Goal: Information Seeking & Learning: Learn about a topic

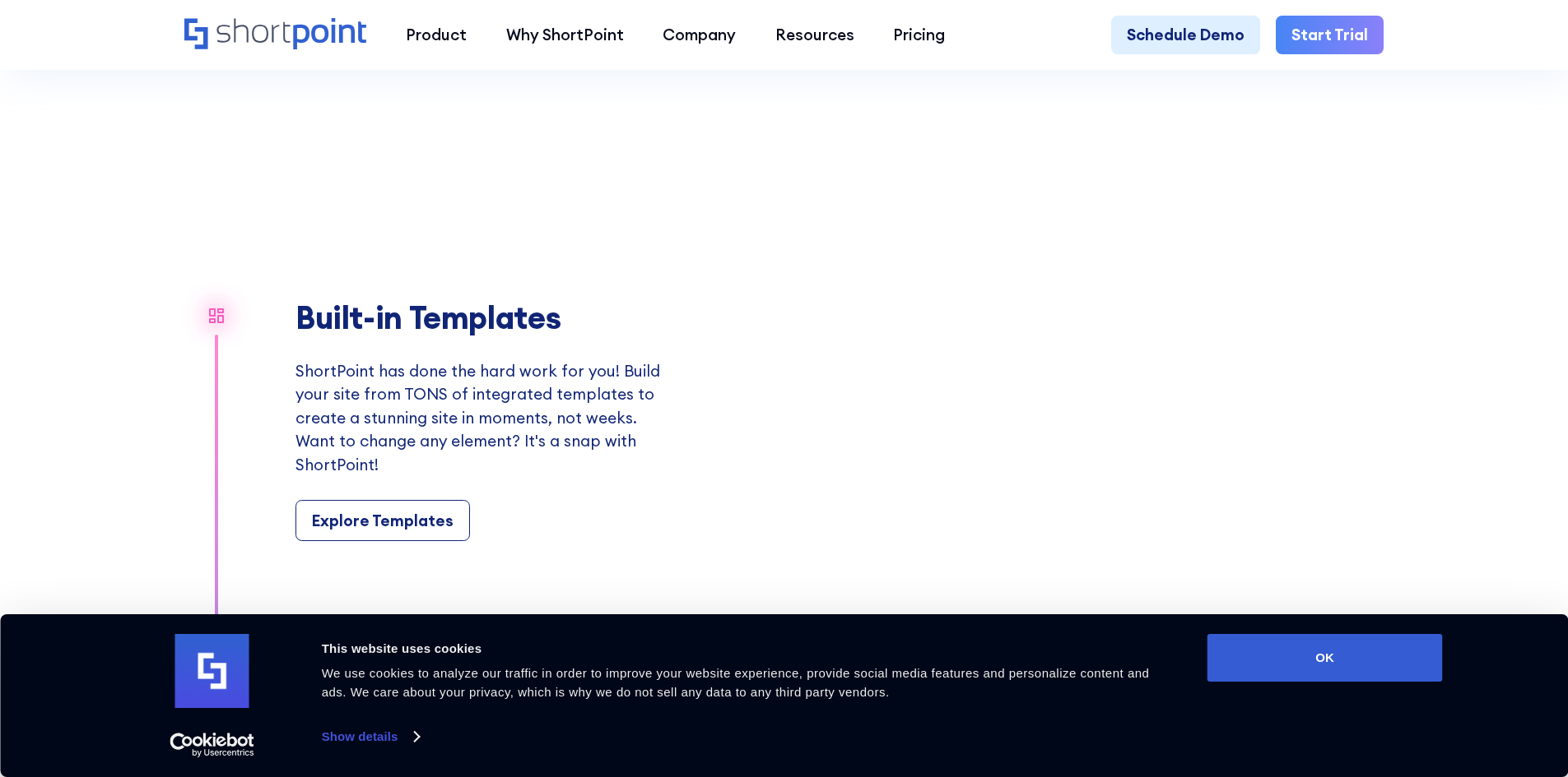
scroll to position [1892, 0]
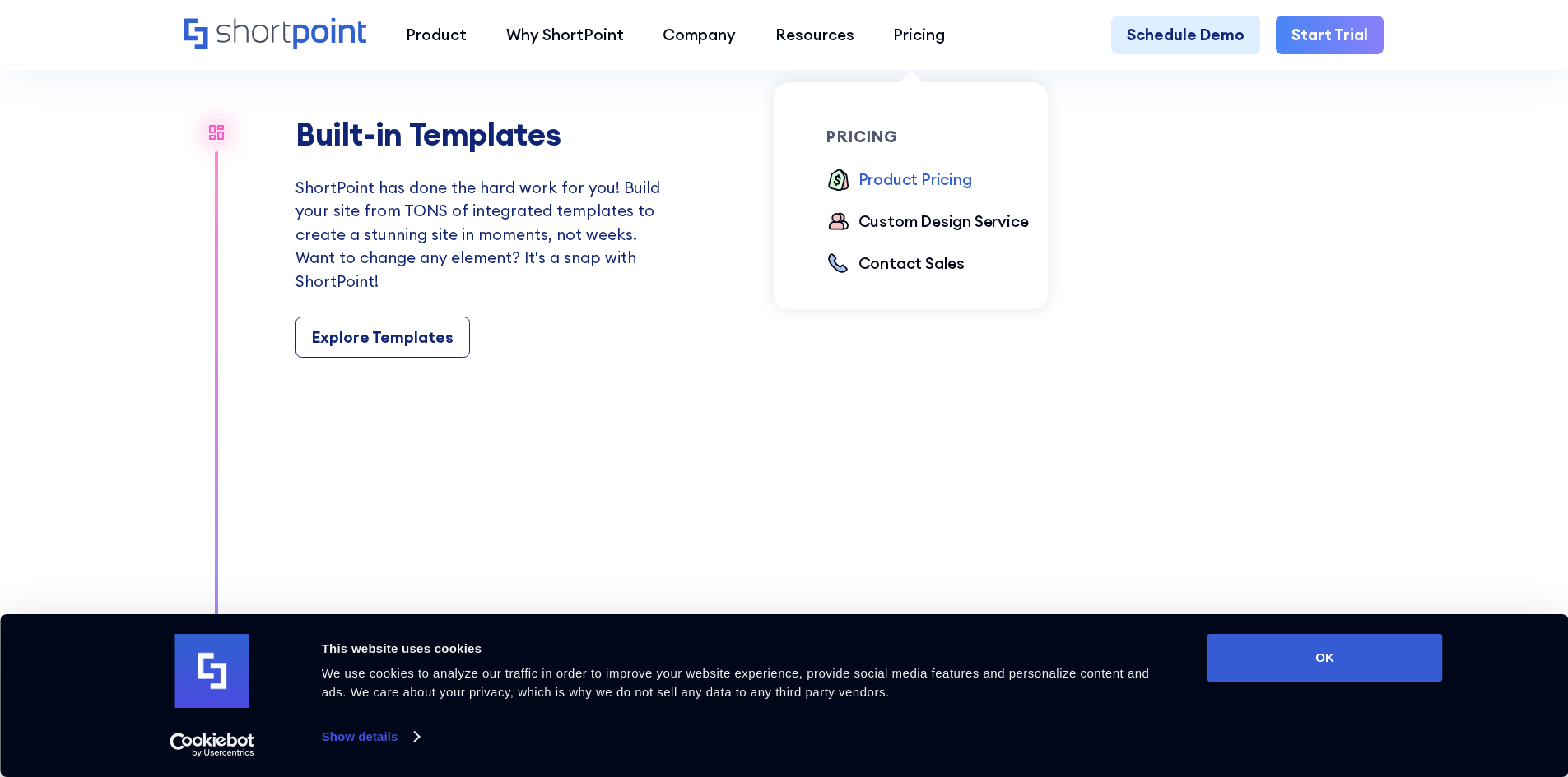
click at [896, 180] on div "Product Pricing" at bounding box center [915, 179] width 114 height 24
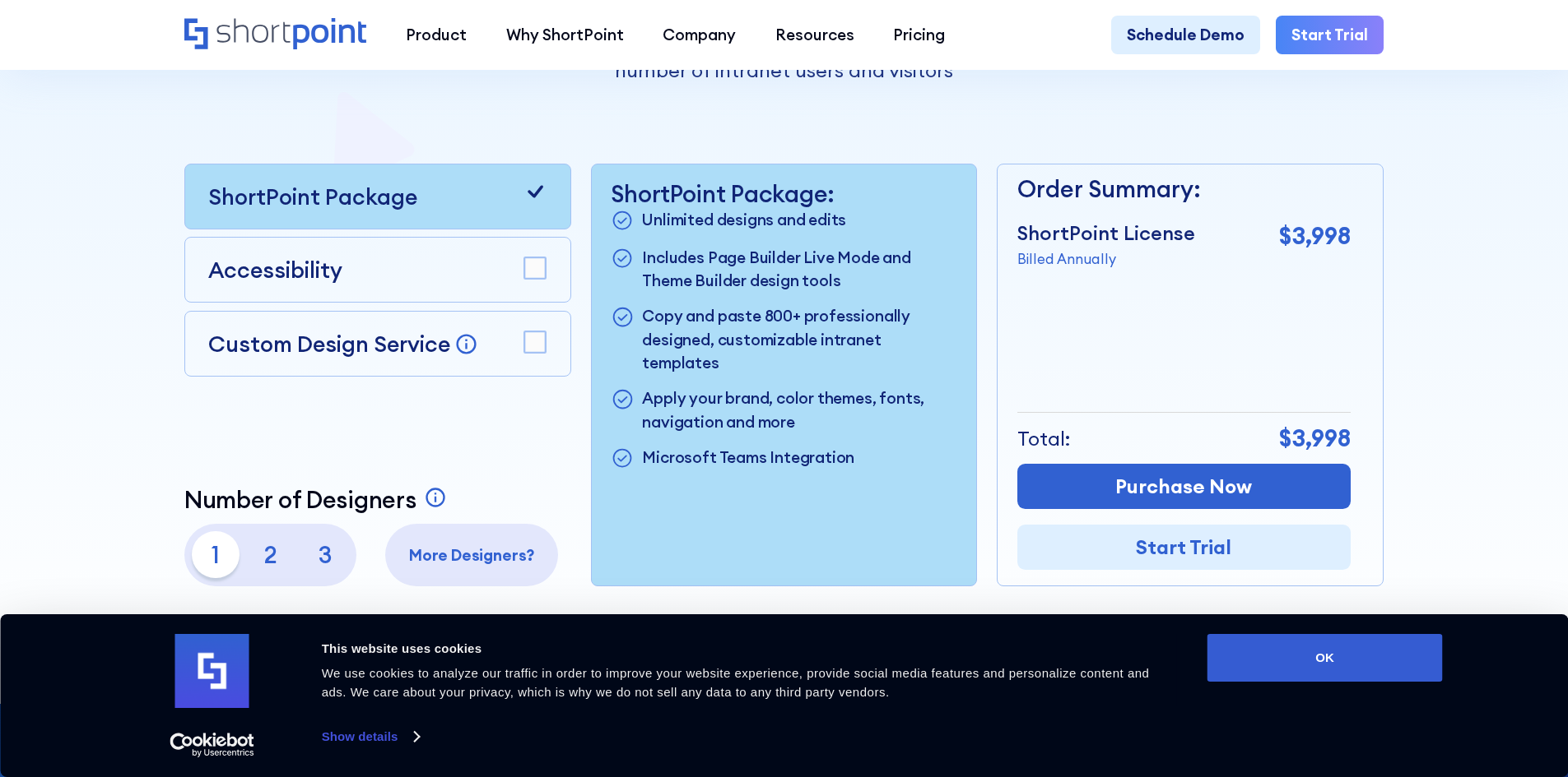
scroll to position [494, 0]
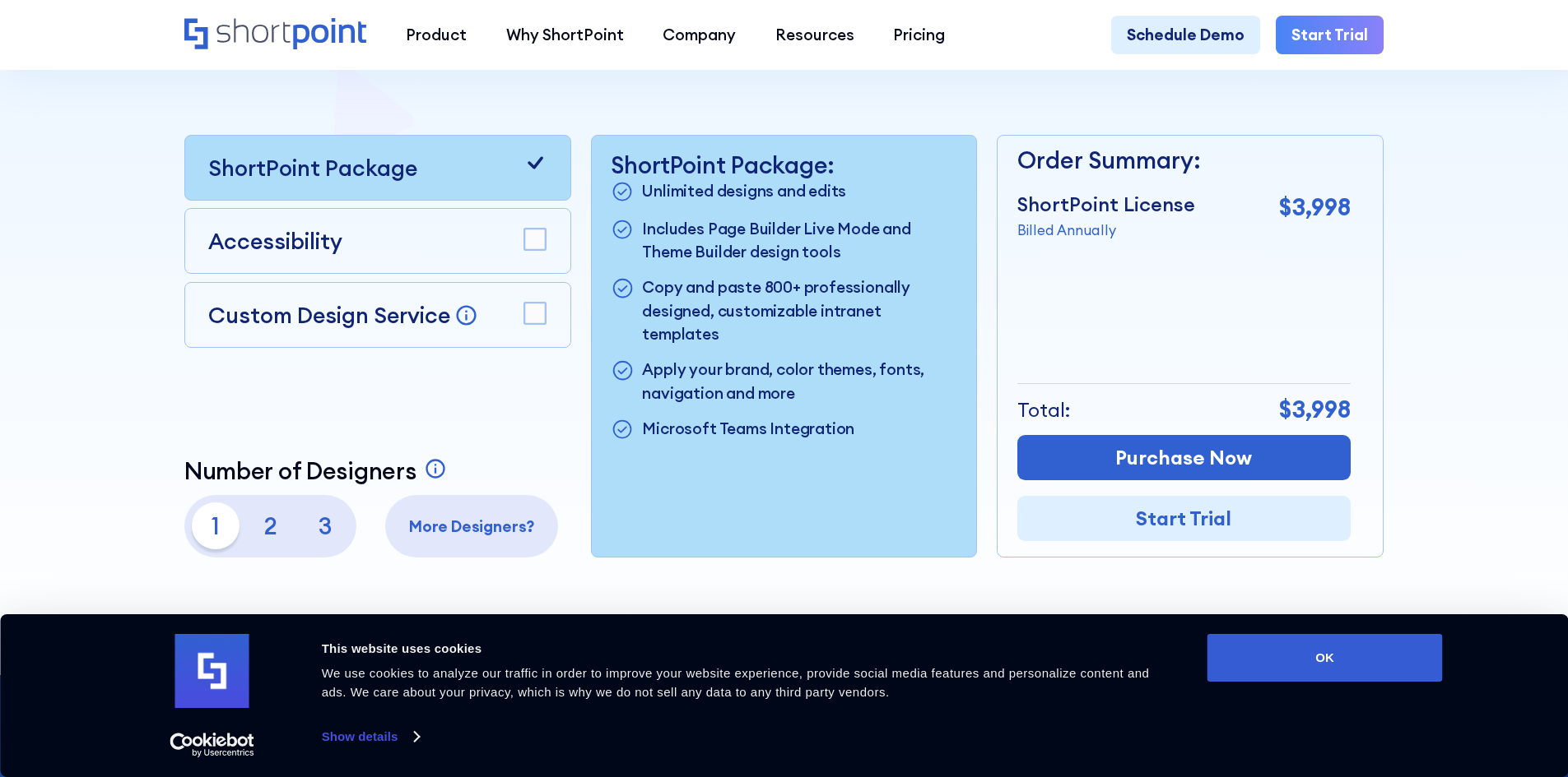
click at [534, 324] on rect at bounding box center [535, 314] width 21 height 21
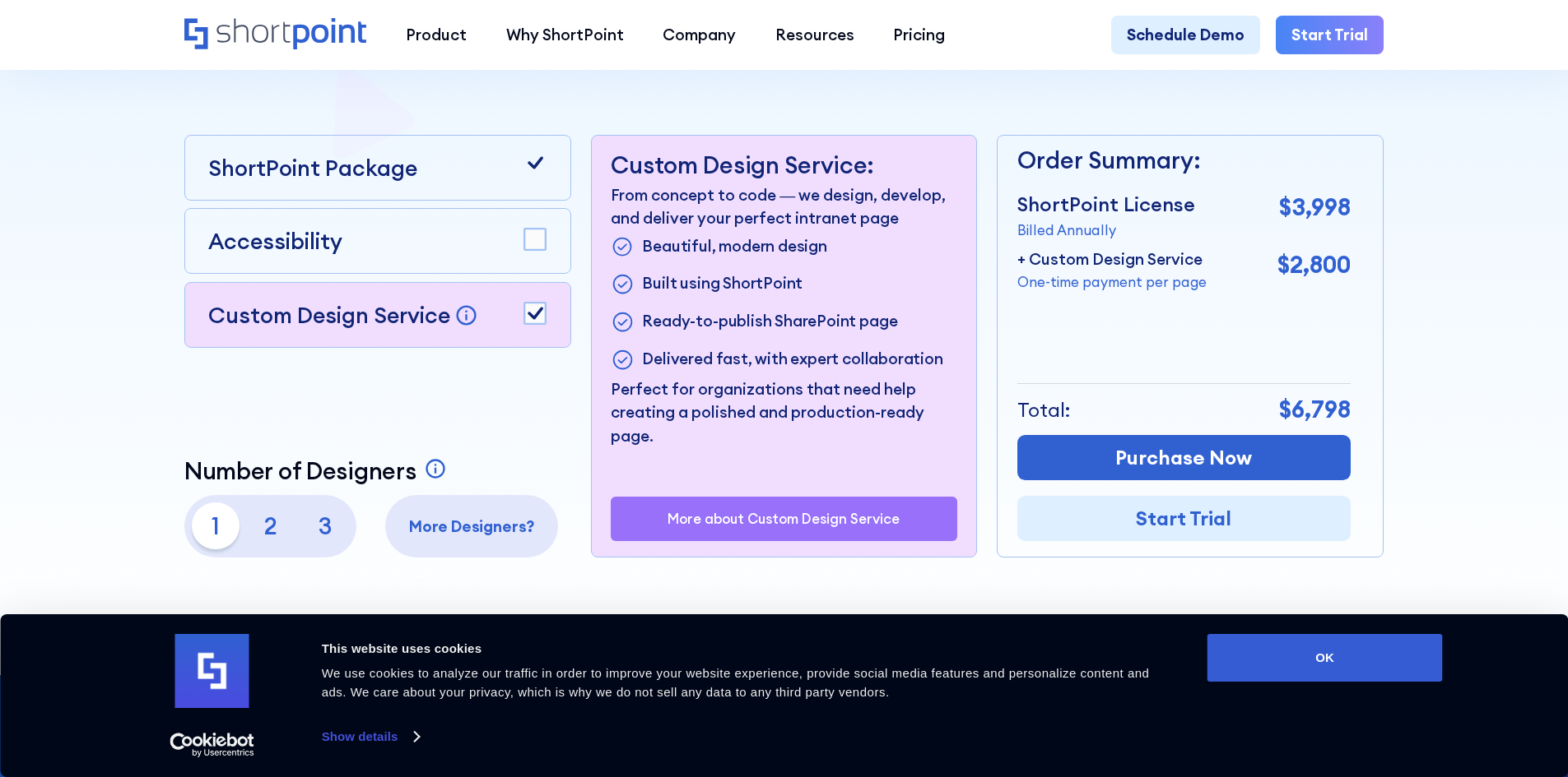
click at [534, 324] on rect at bounding box center [535, 314] width 21 height 21
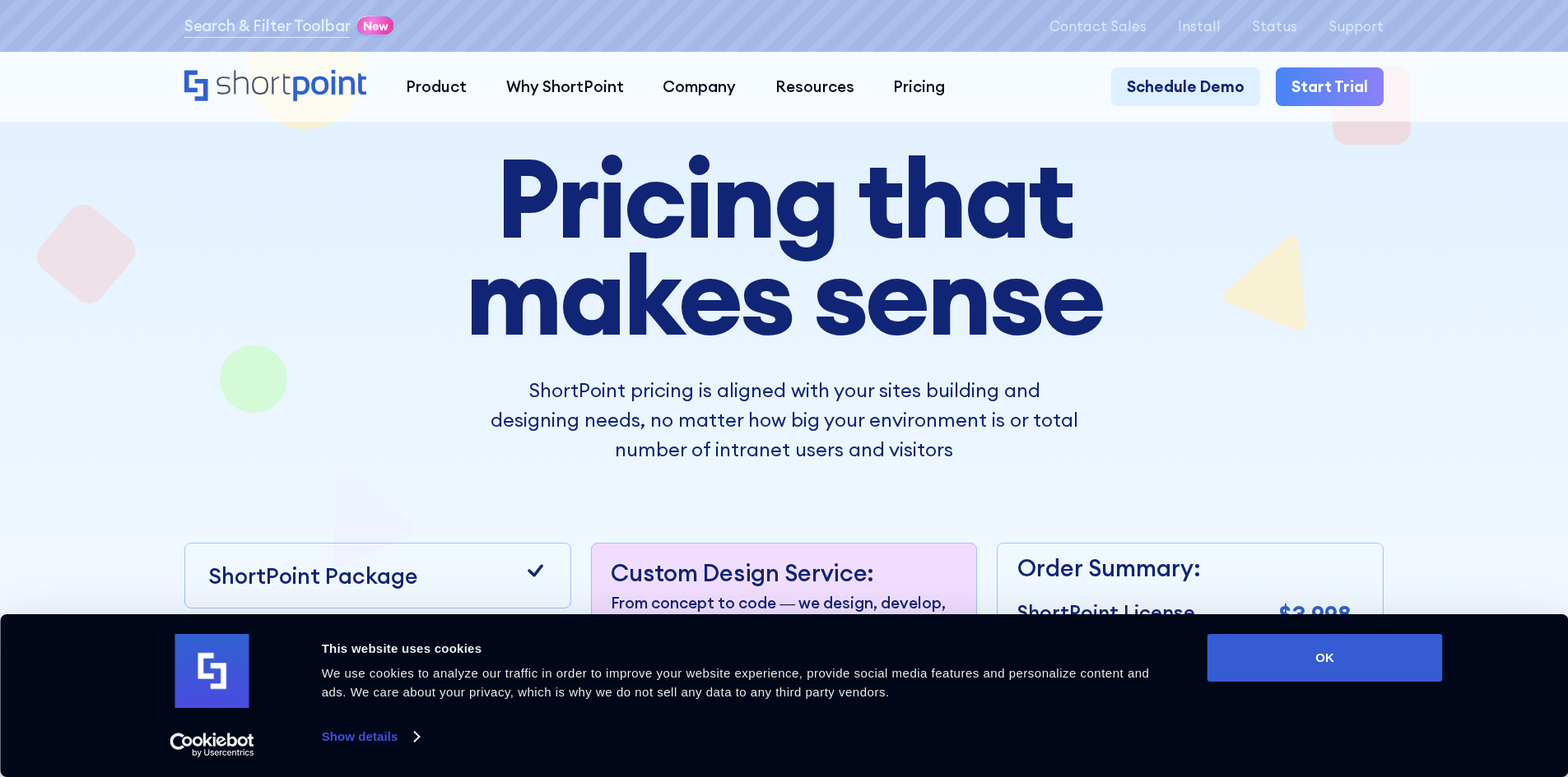
scroll to position [0, 0]
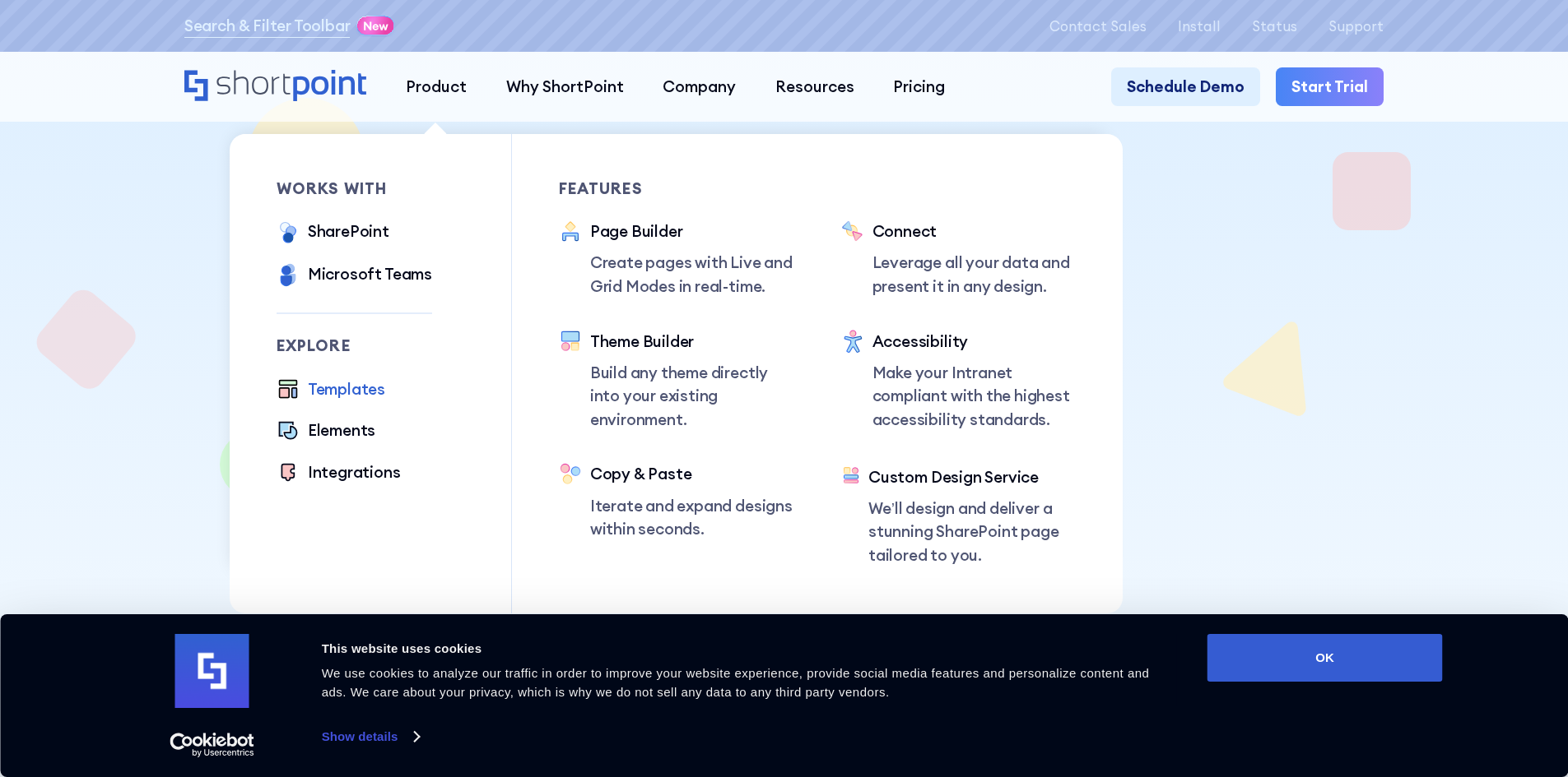
click at [366, 390] on div "Templates" at bounding box center [347, 389] width 77 height 24
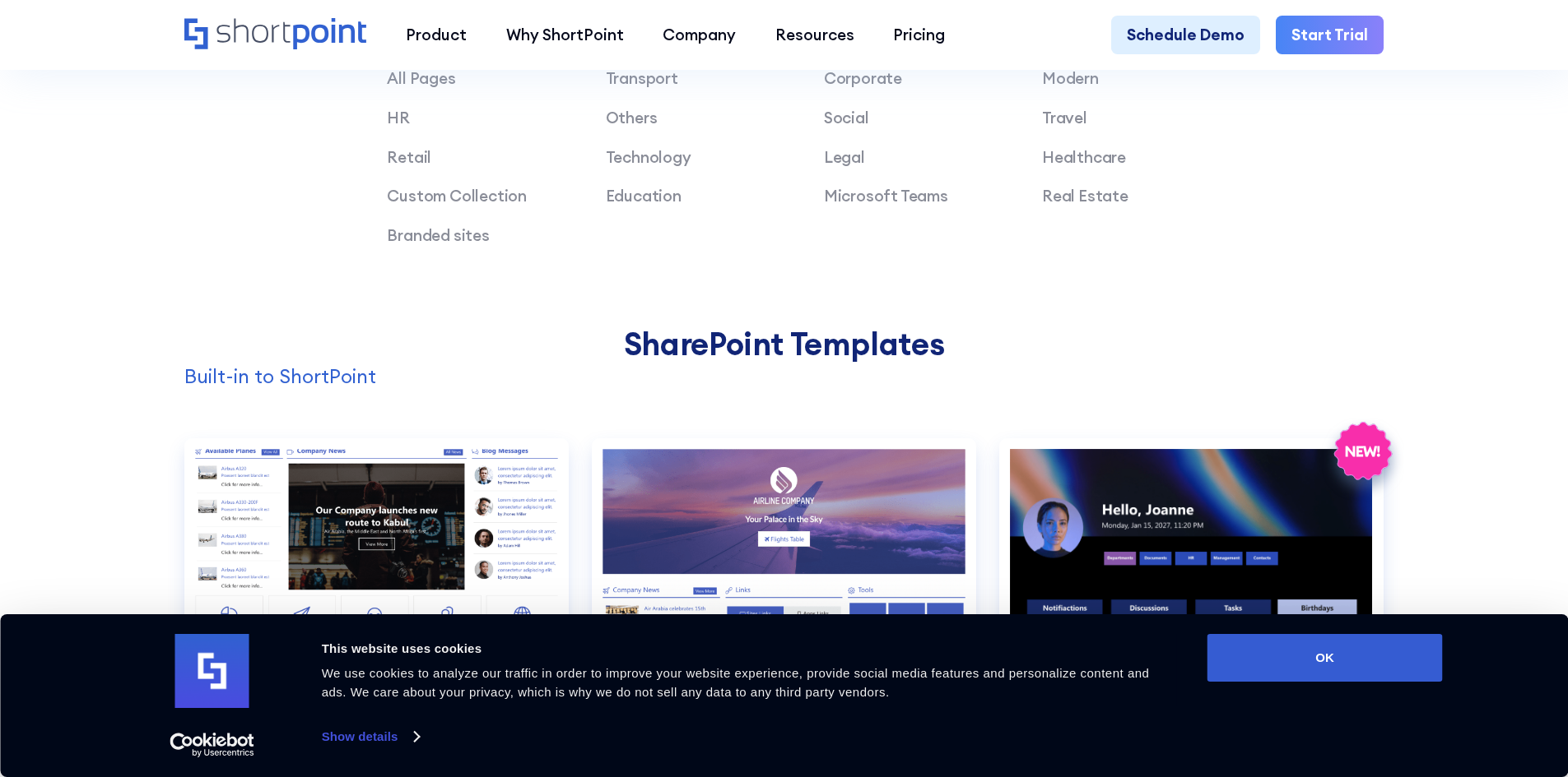
scroll to position [1316, 0]
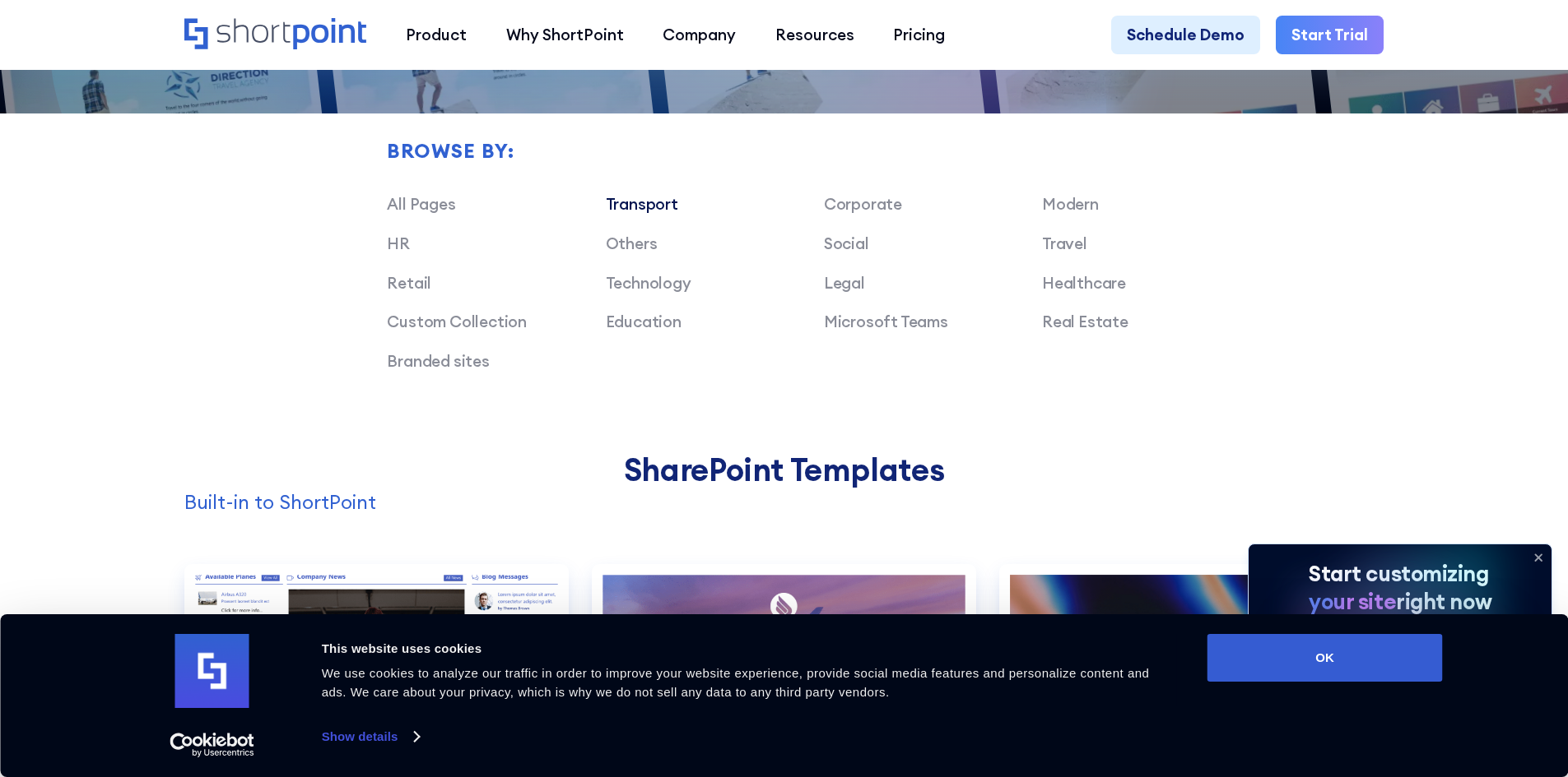
click at [634, 214] on link "Transport" at bounding box center [642, 204] width 72 height 20
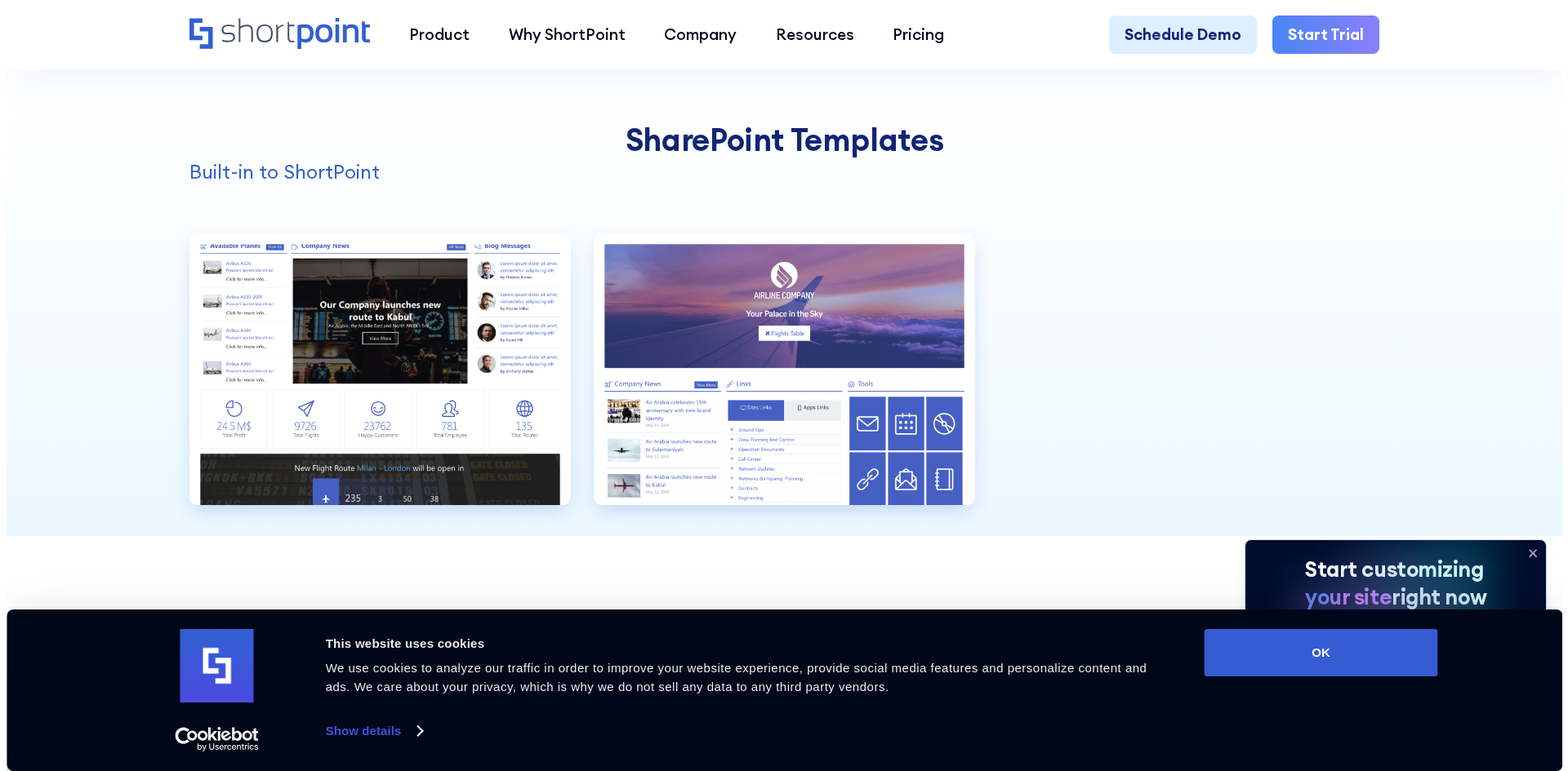
scroll to position [1714, 0]
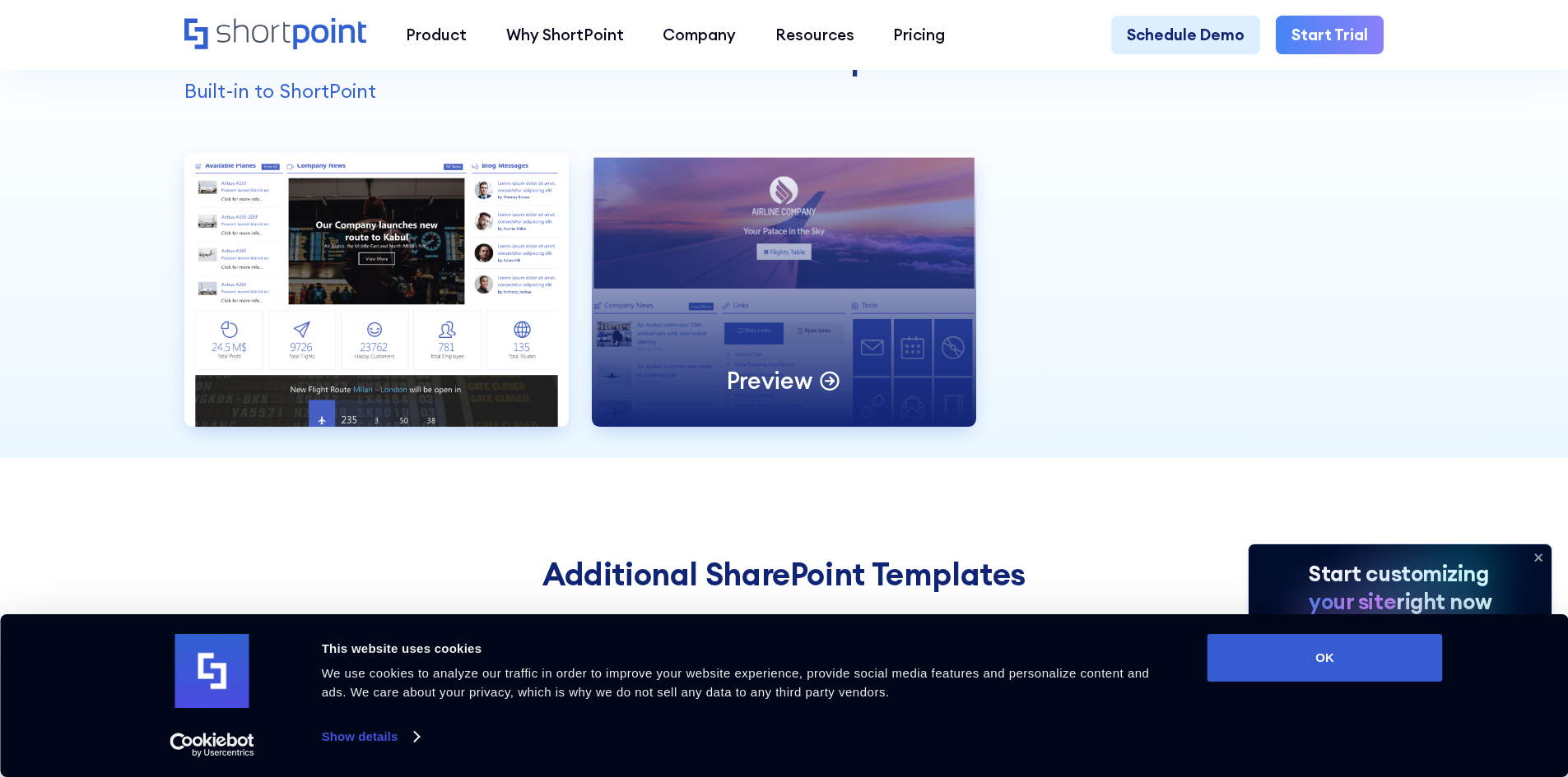
click at [802, 328] on div "Preview" at bounding box center [784, 290] width 385 height 274
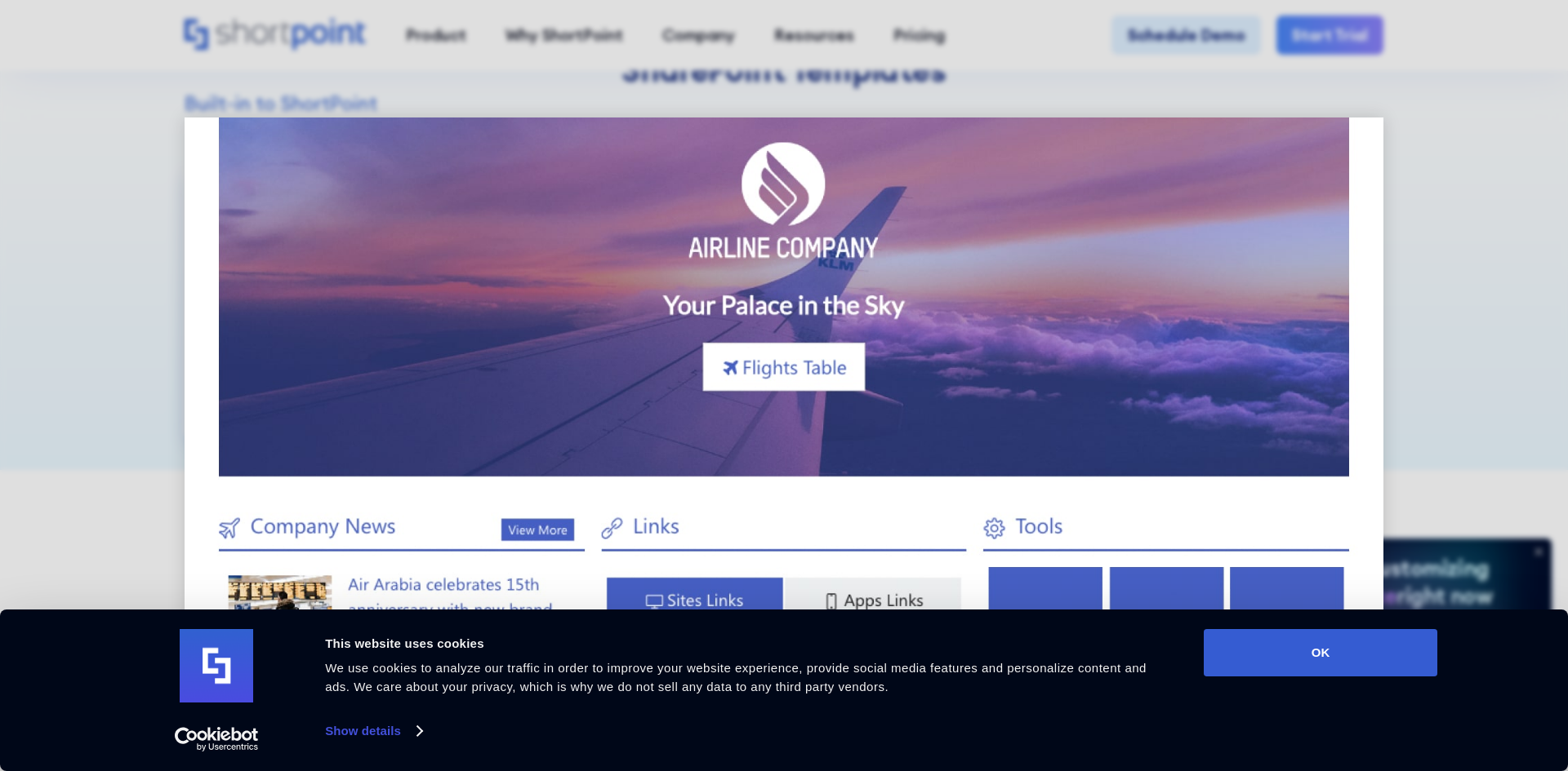
scroll to position [0, 0]
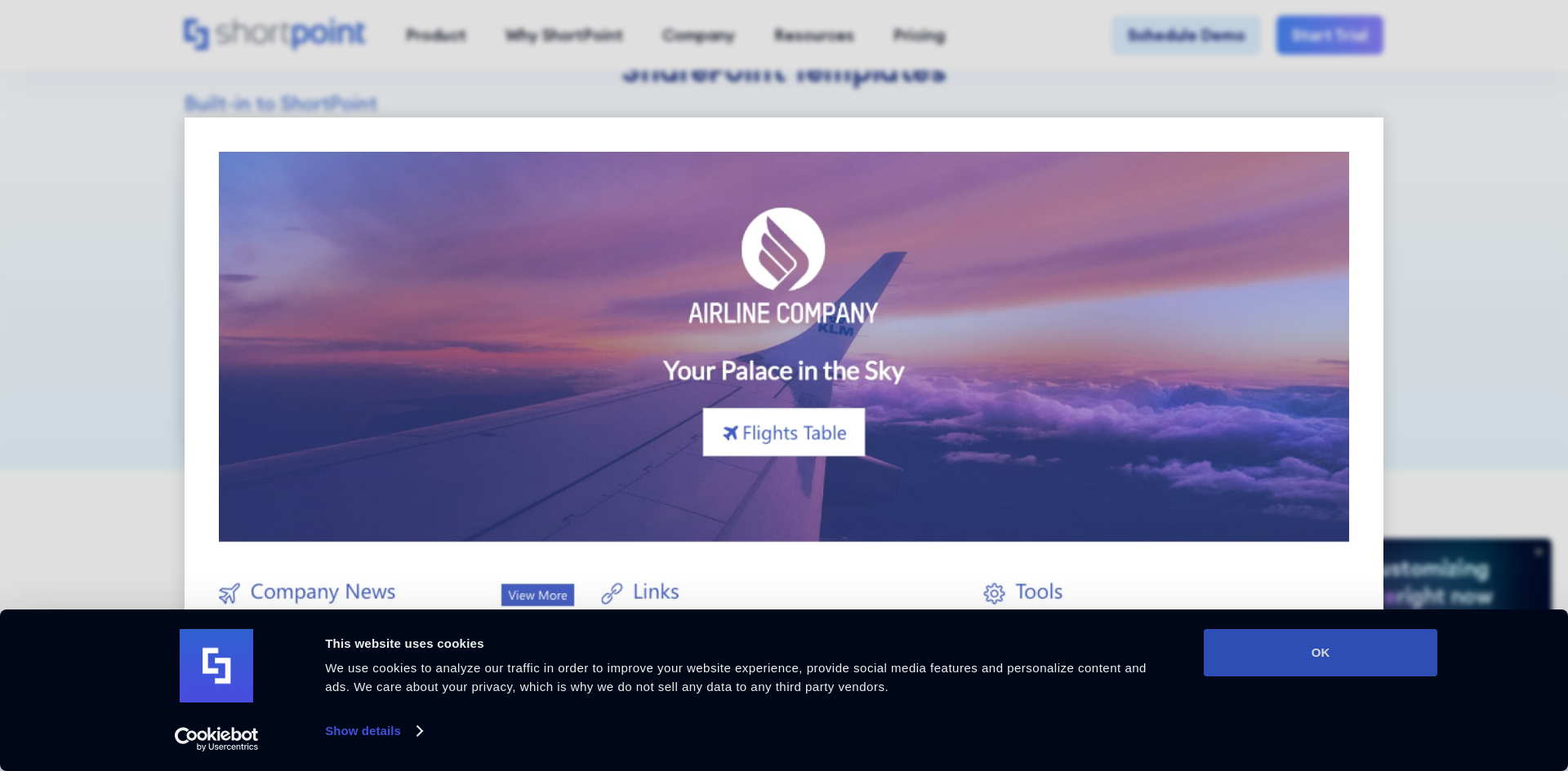
click at [1345, 635] on button "OK" at bounding box center [1320, 653] width 234 height 47
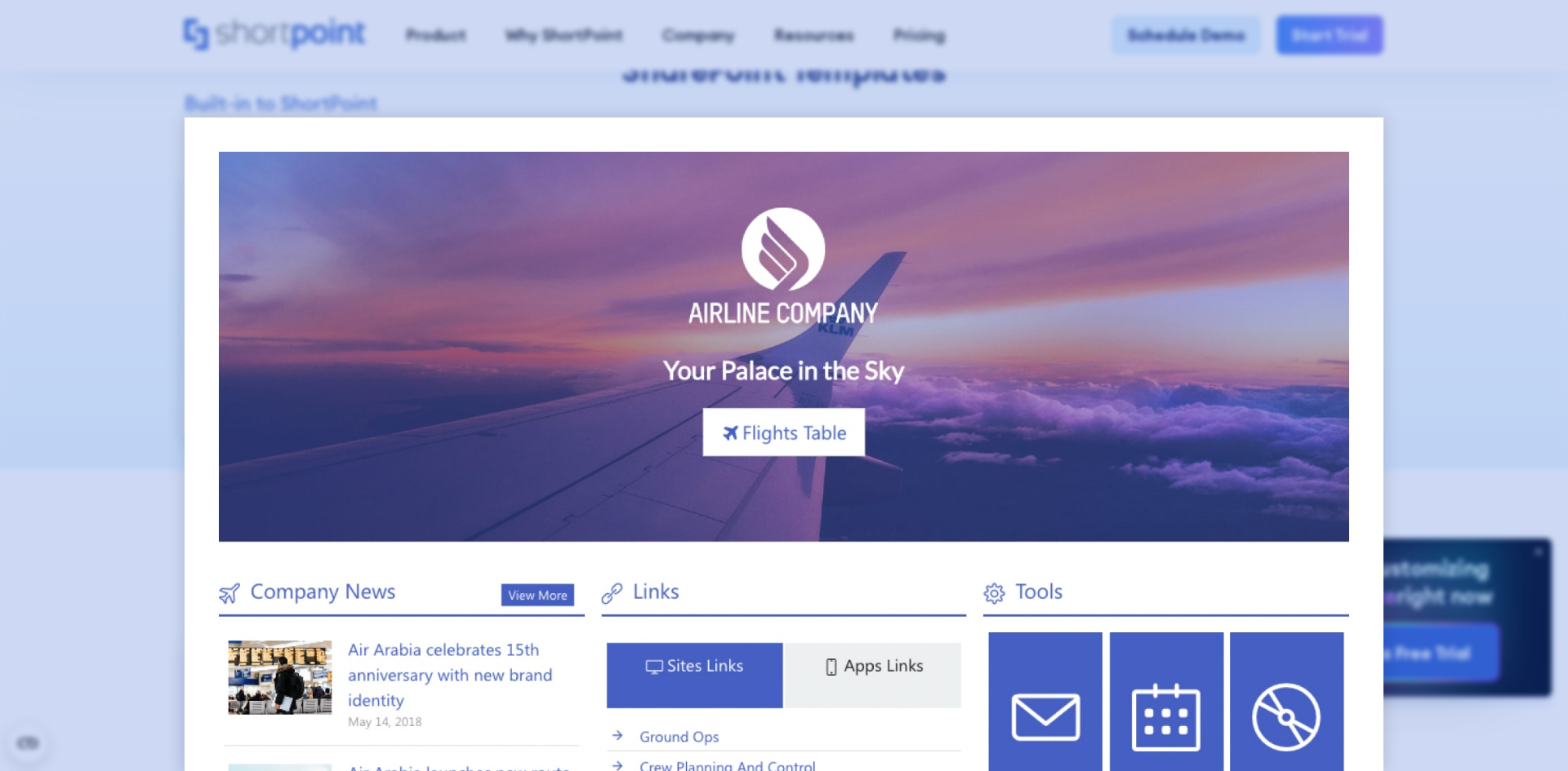
click at [1500, 222] on div at bounding box center [784, 386] width 1568 height 771
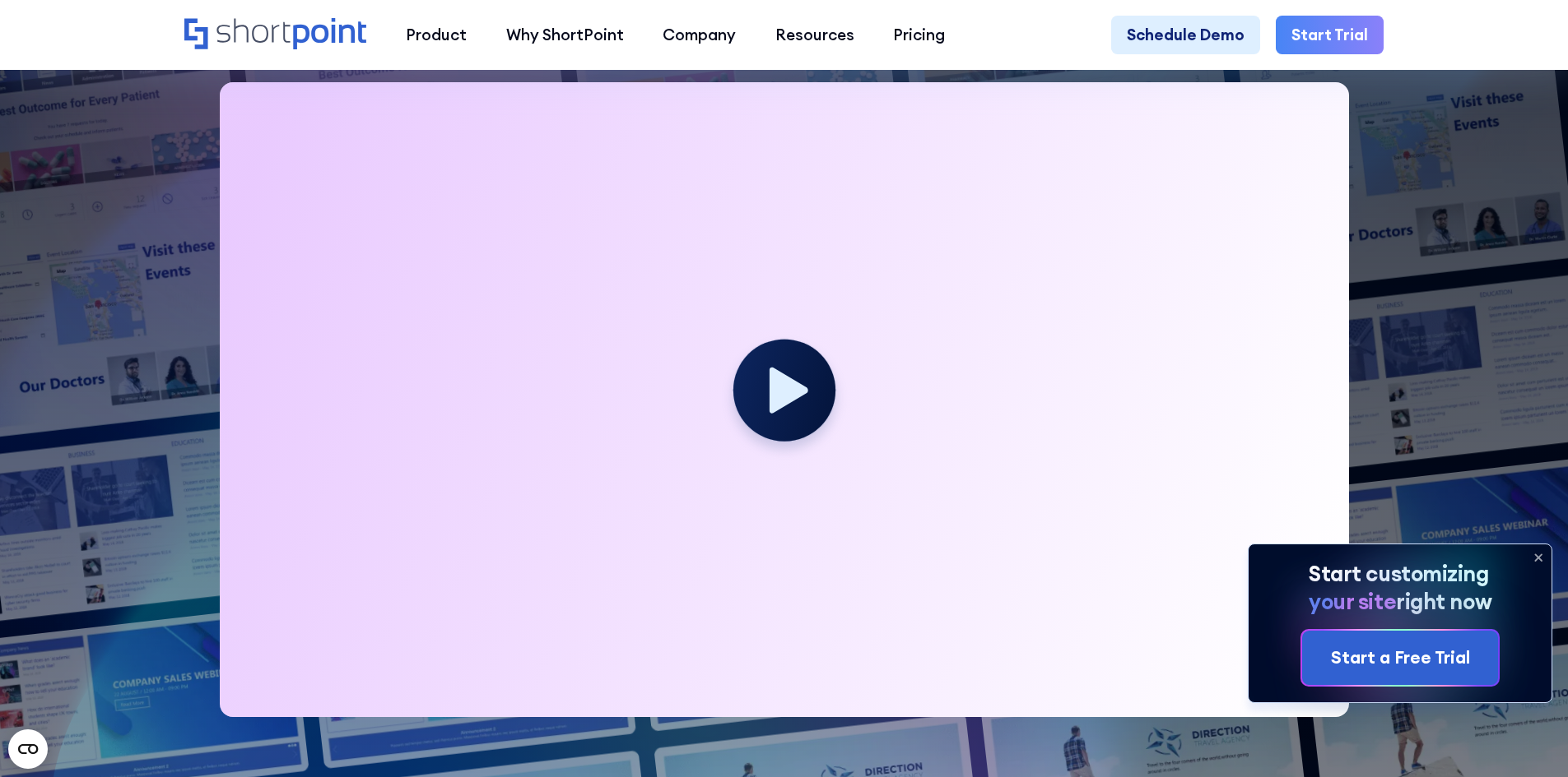
scroll to position [576, 0]
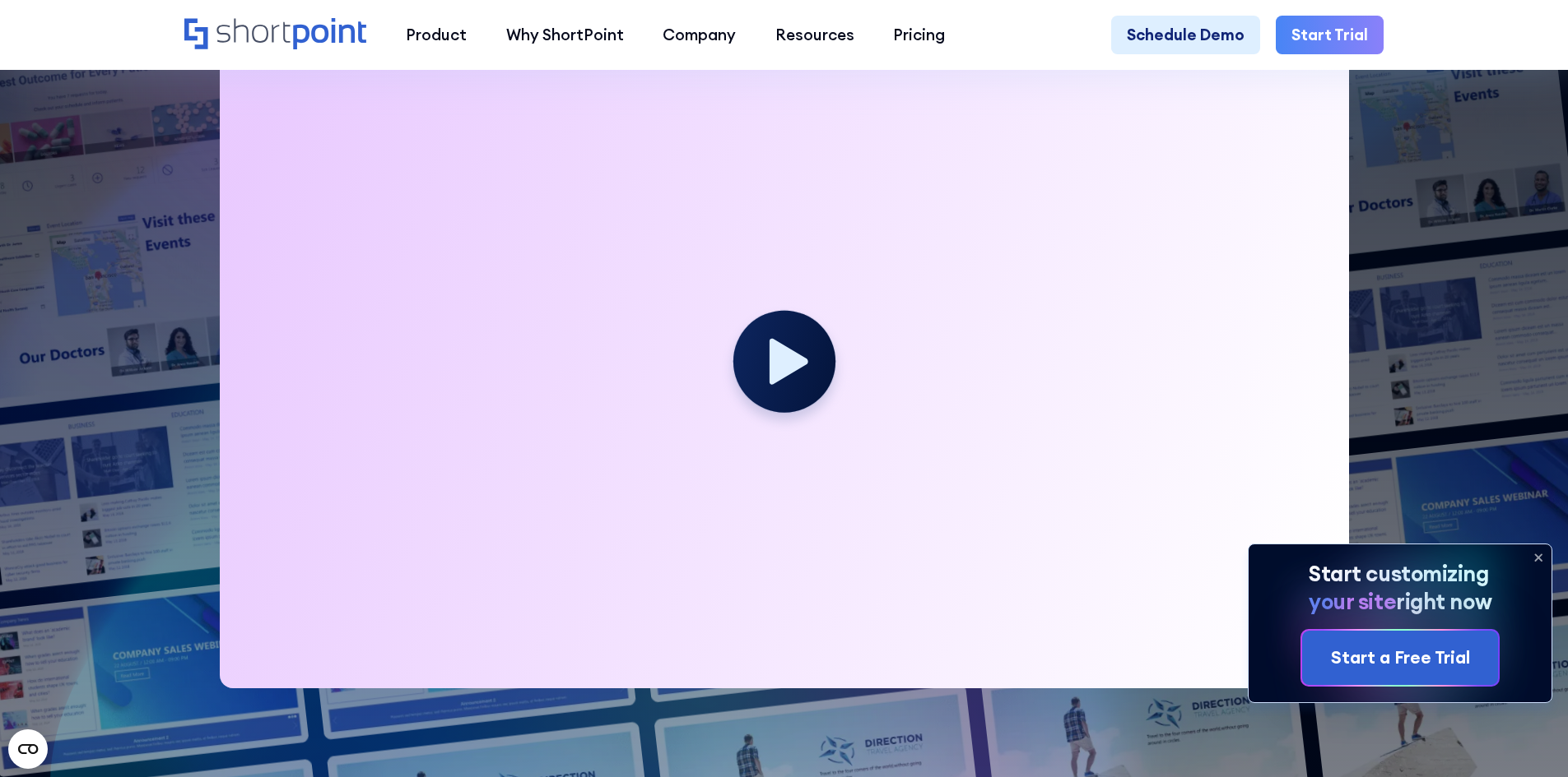
click at [1541, 556] on icon at bounding box center [1538, 558] width 26 height 26
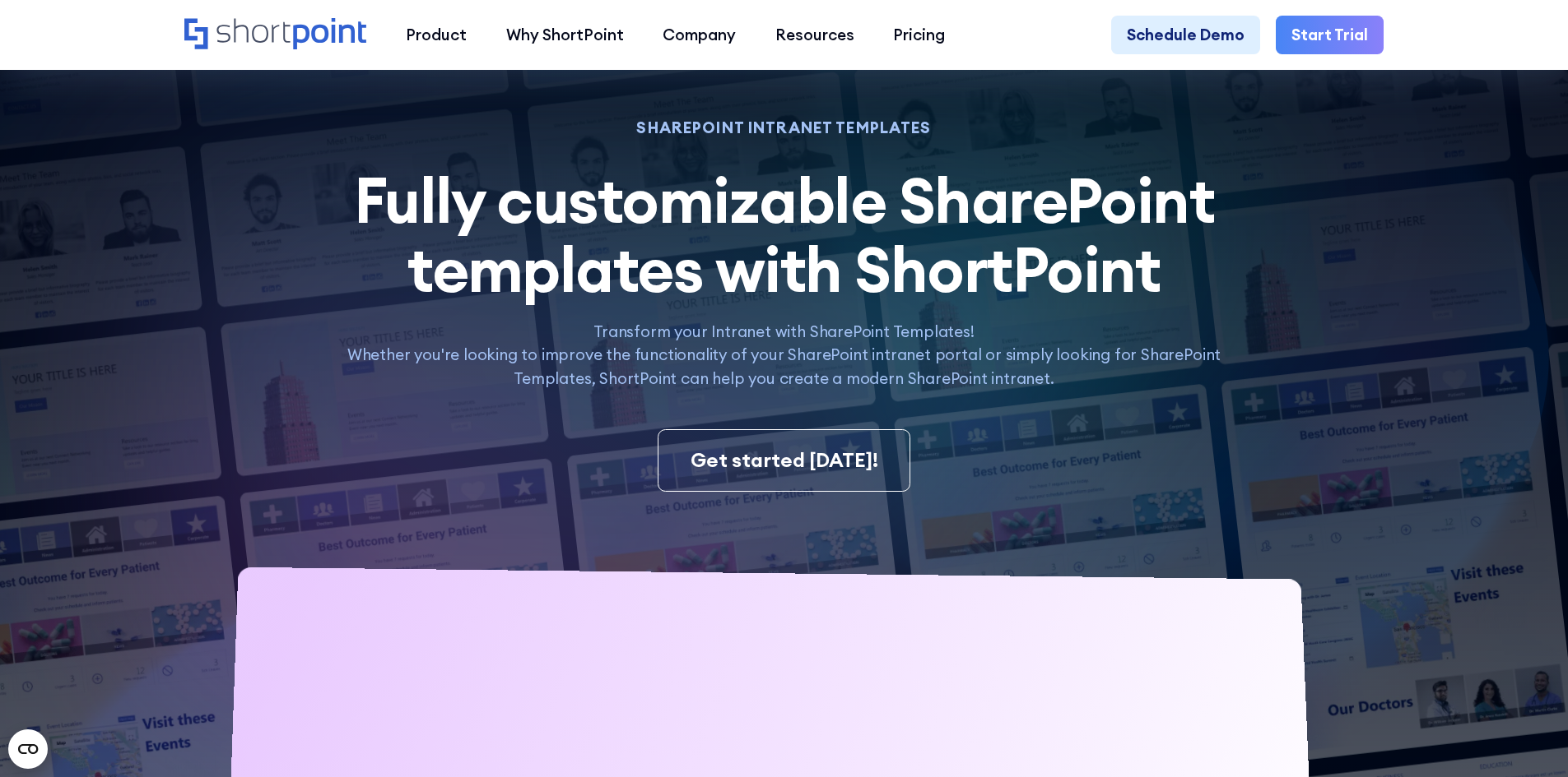
scroll to position [0, 0]
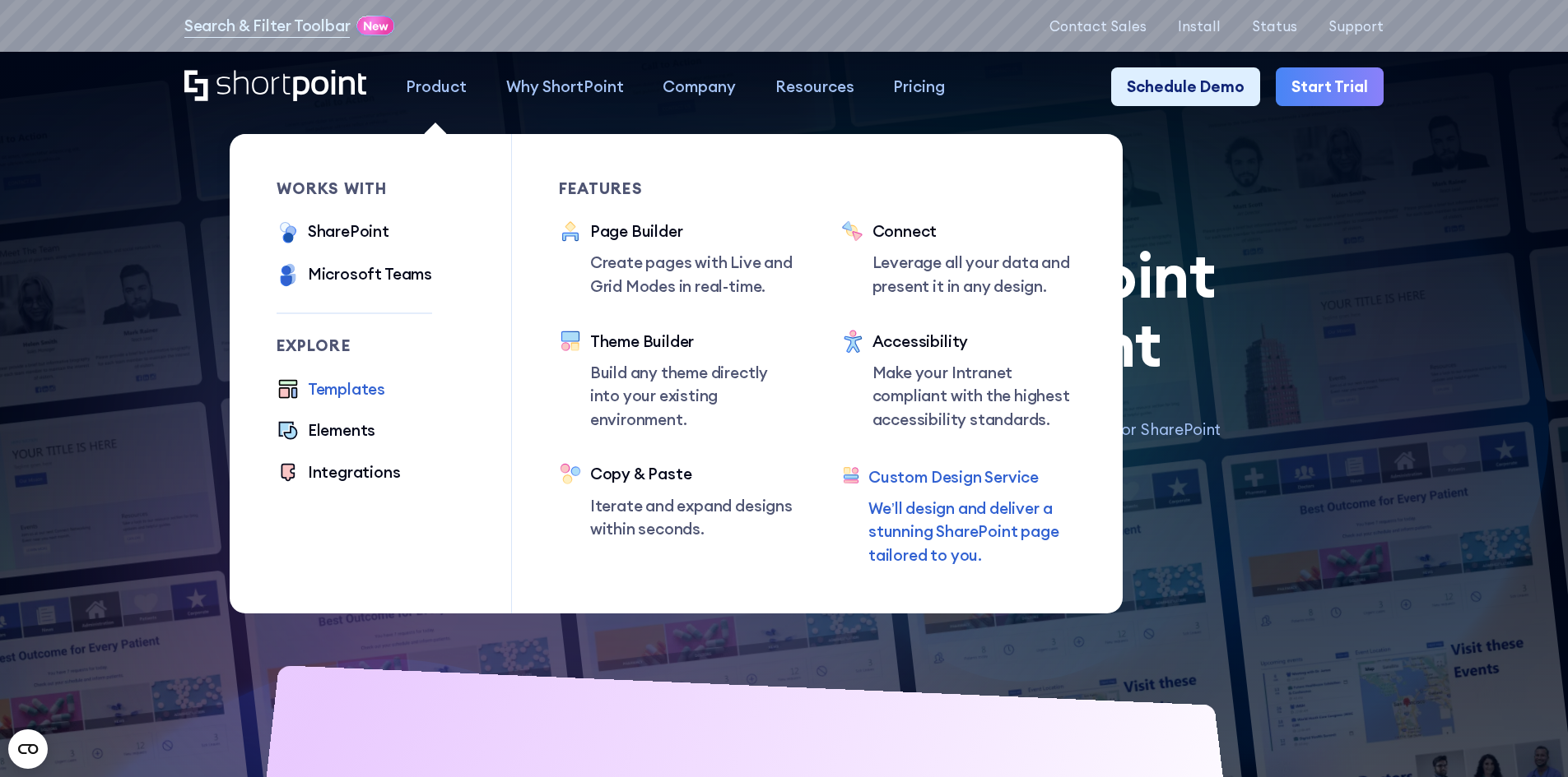
click at [923, 477] on div "Custom Design Service" at bounding box center [972, 477] width 208 height 24
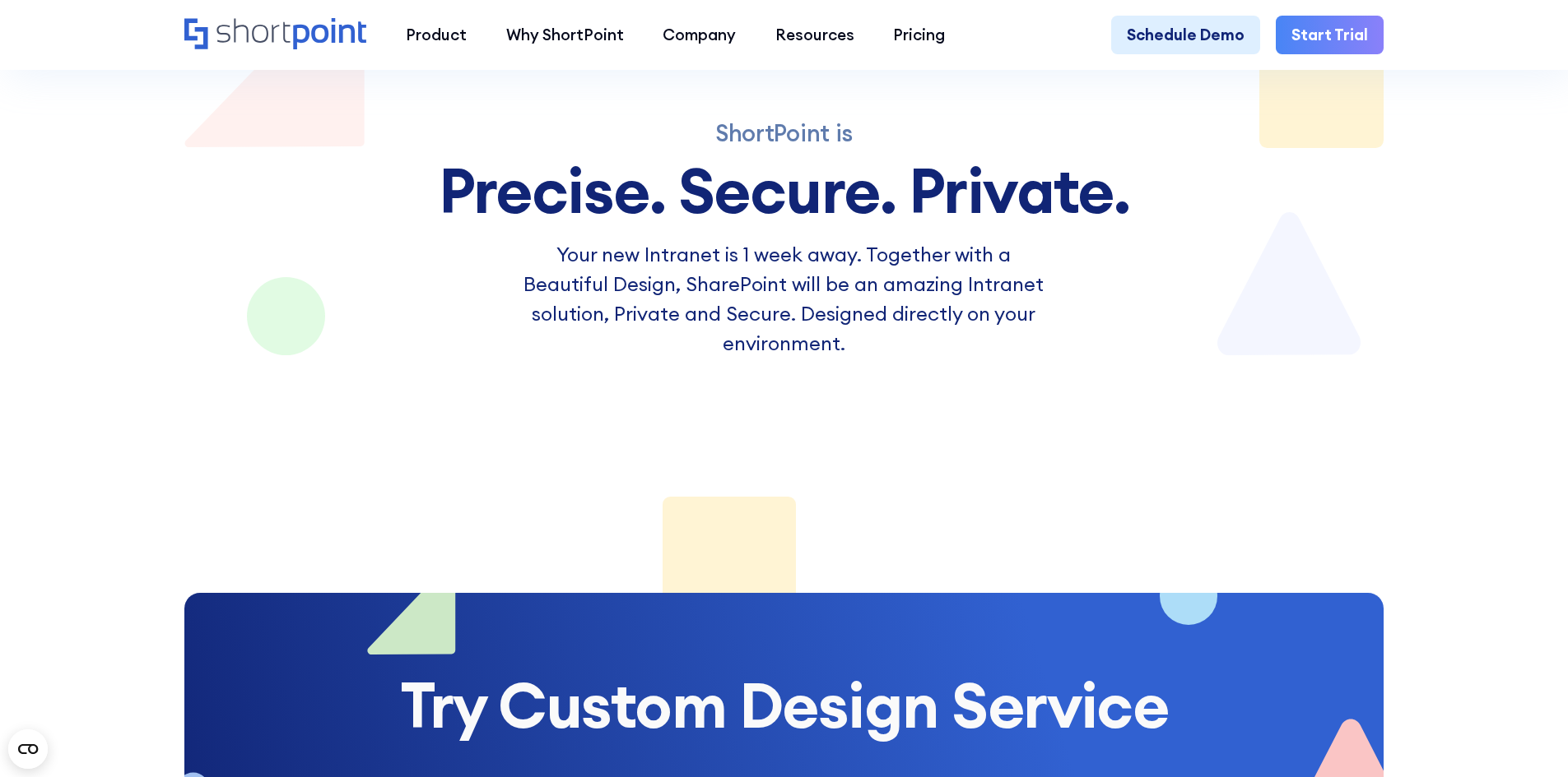
scroll to position [7568, 0]
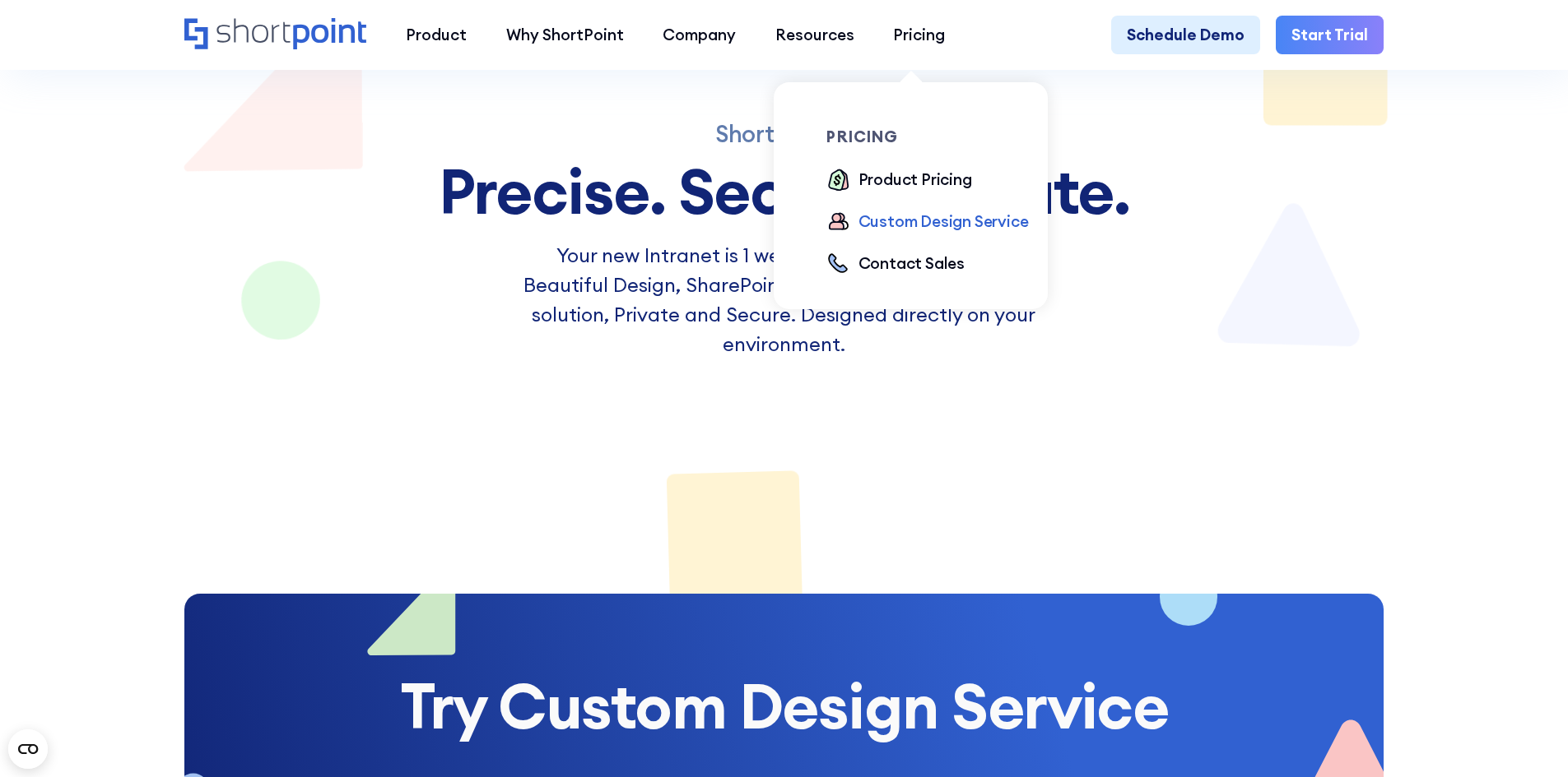
click at [892, 225] on div "Custom Design Service" at bounding box center [943, 221] width 170 height 24
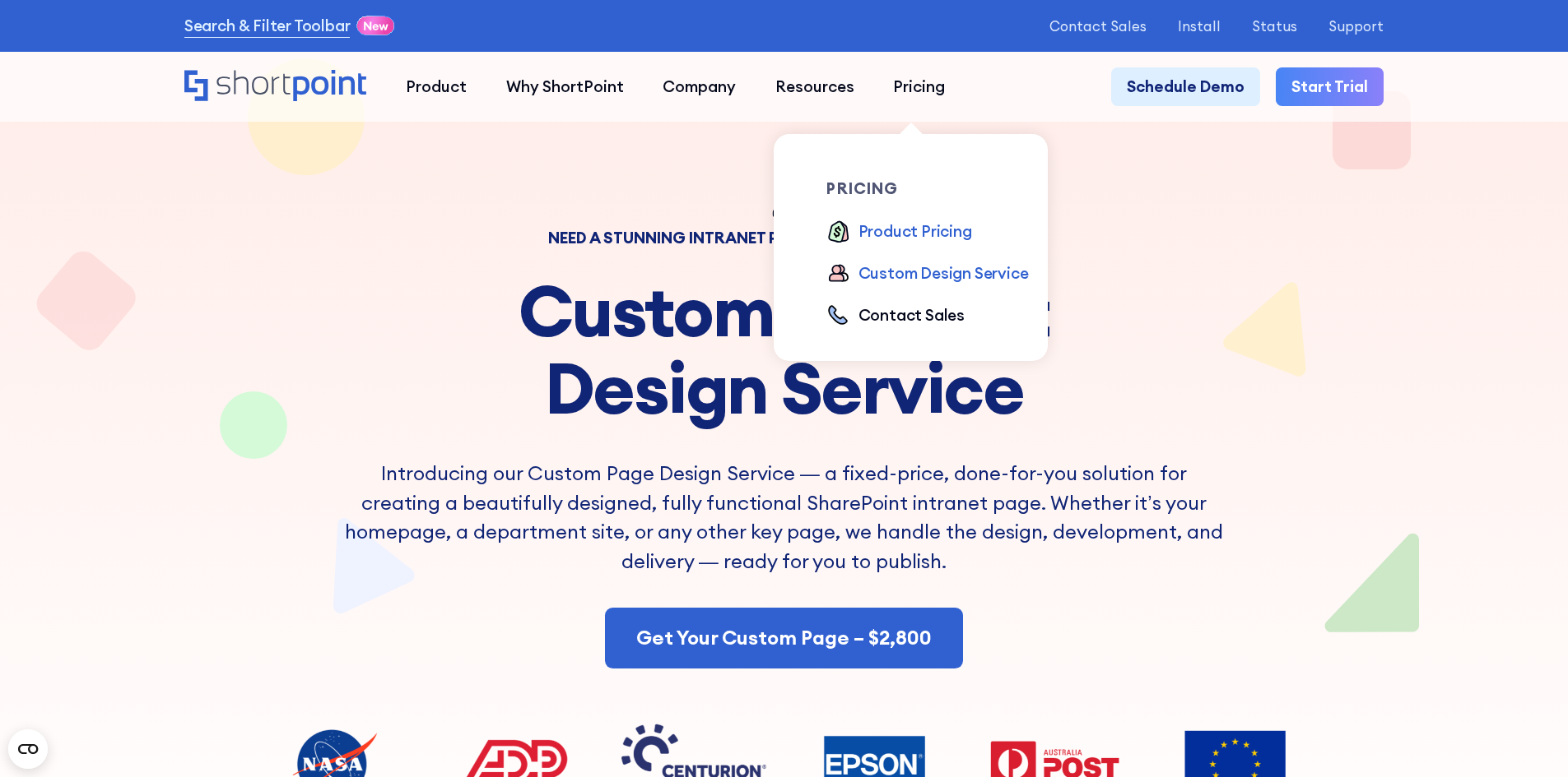
click at [895, 233] on div "Product Pricing" at bounding box center [915, 231] width 114 height 24
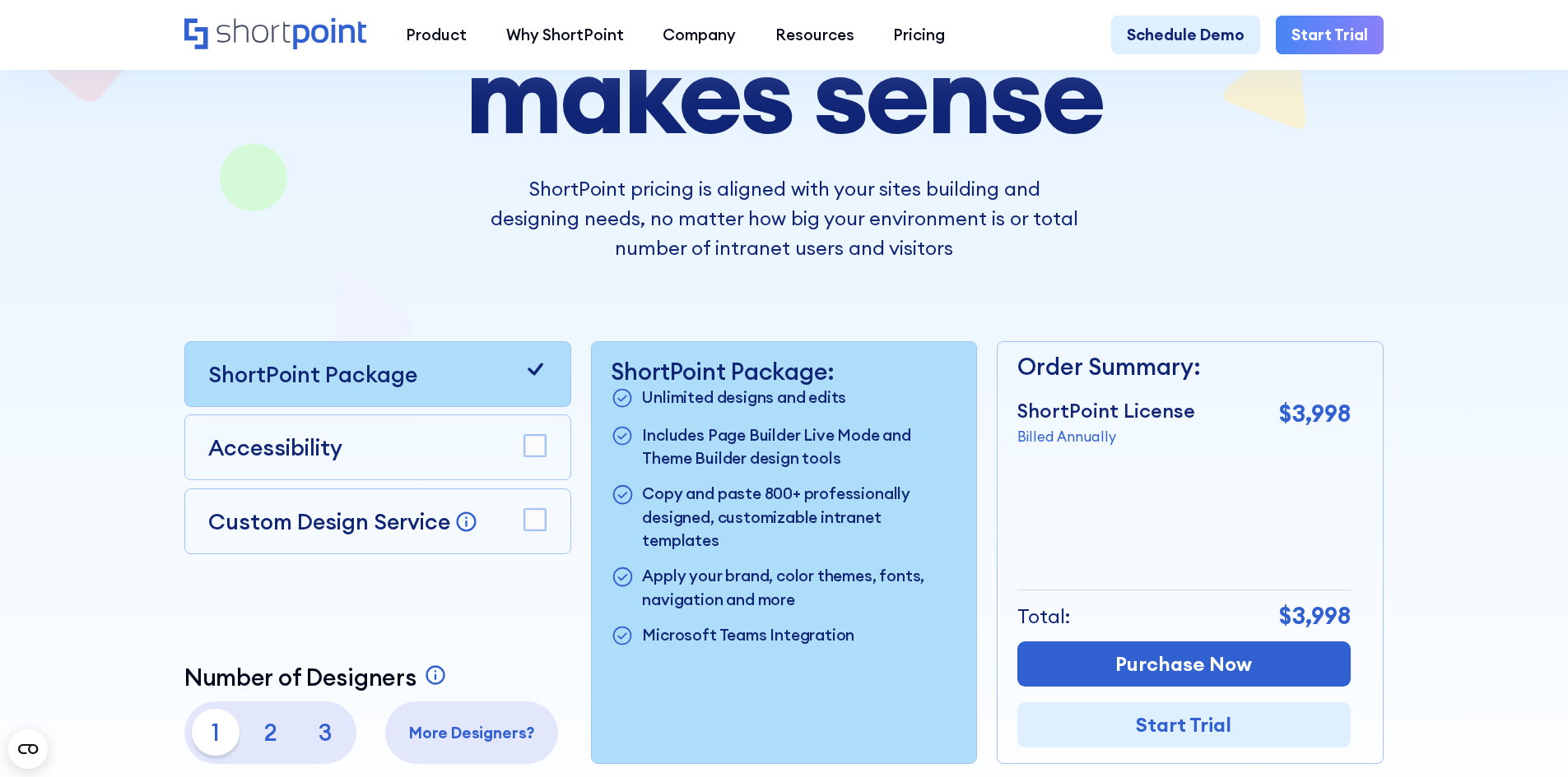
scroll to position [329, 0]
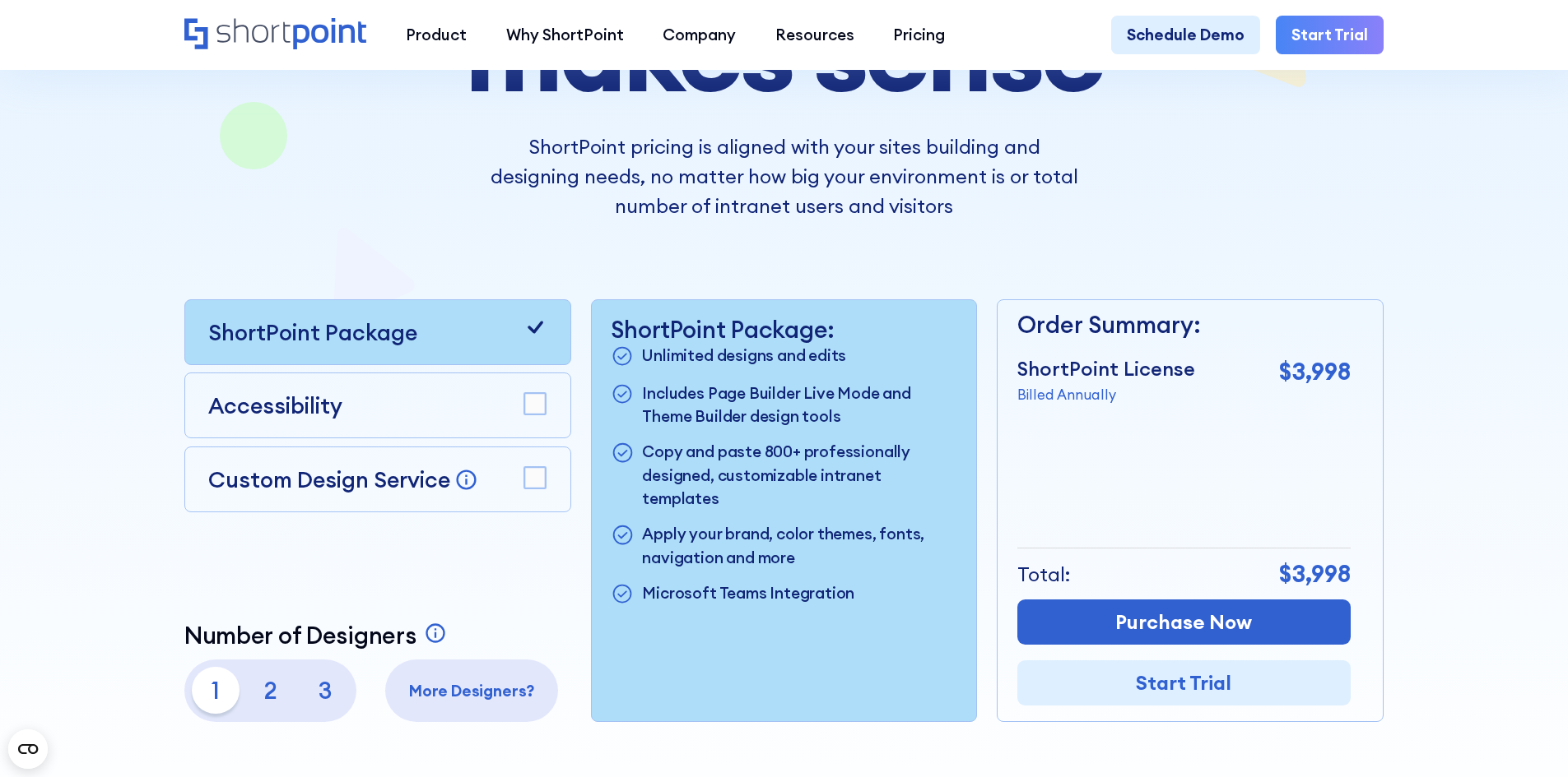
click at [532, 409] on rect at bounding box center [535, 405] width 21 height 21
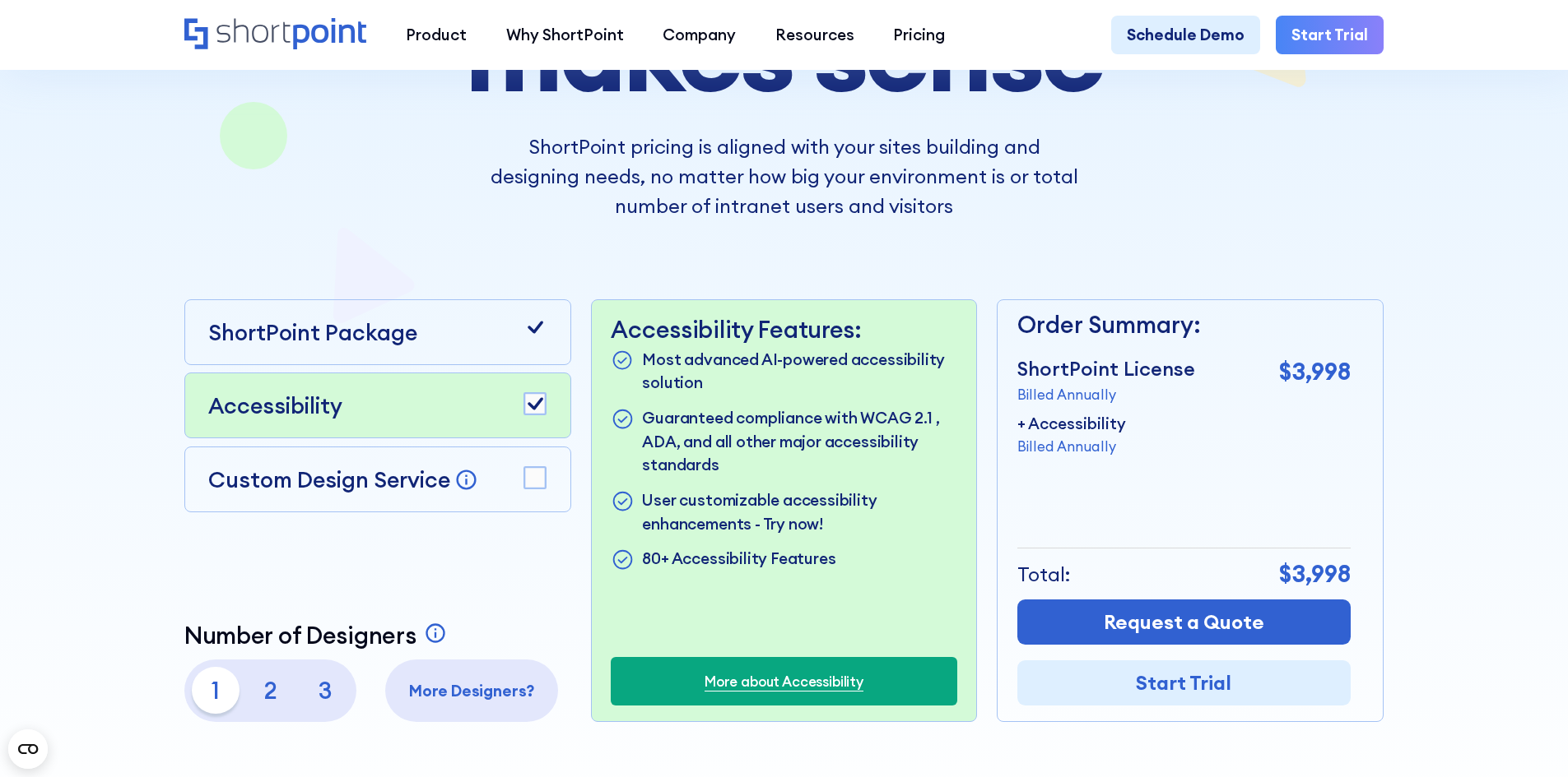
click at [535, 337] on icon at bounding box center [535, 328] width 24 height 24
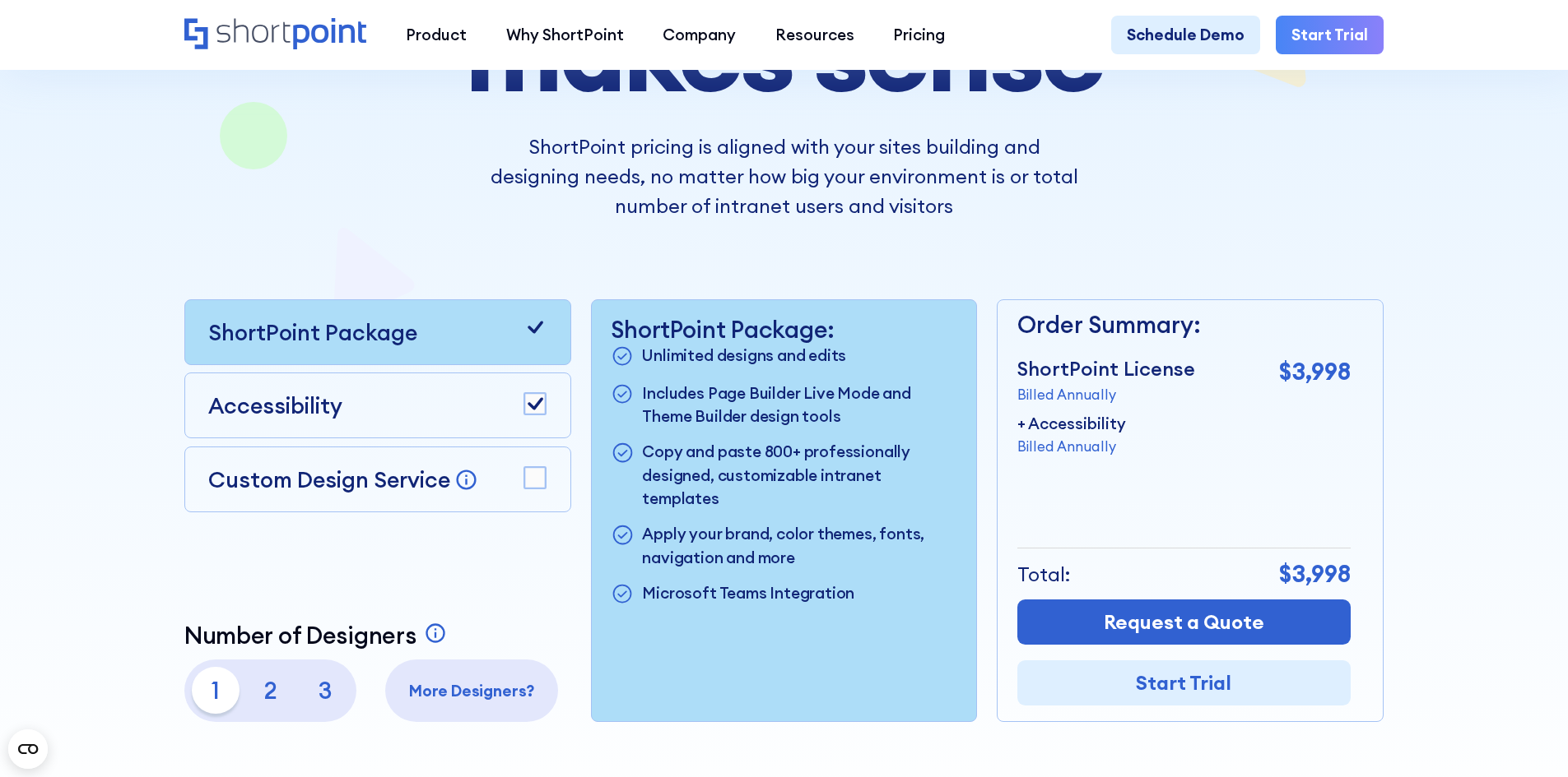
scroll to position [412, 0]
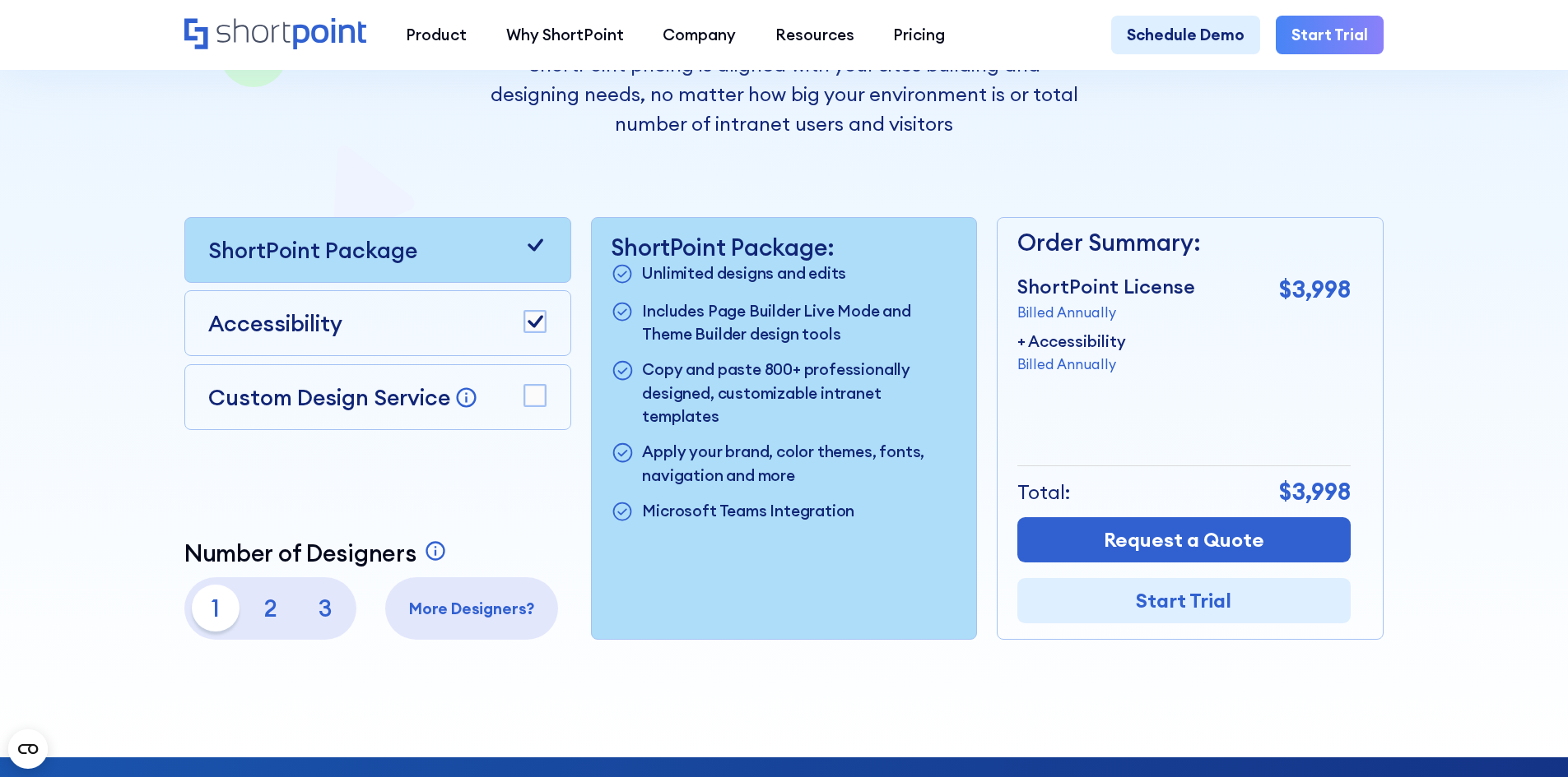
click at [535, 319] on rect at bounding box center [535, 323] width 21 height 21
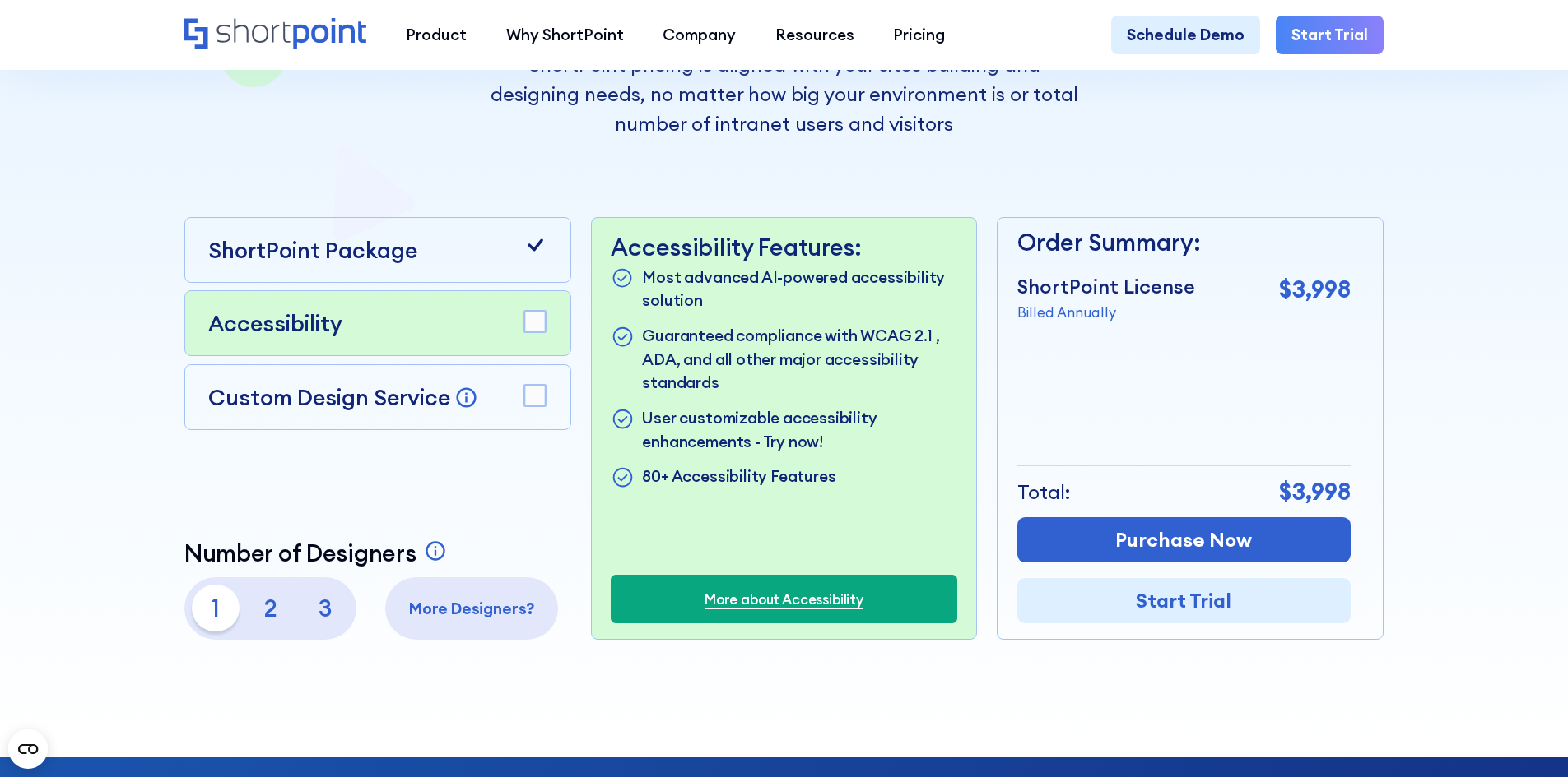
click at [538, 398] on rect at bounding box center [535, 396] width 21 height 21
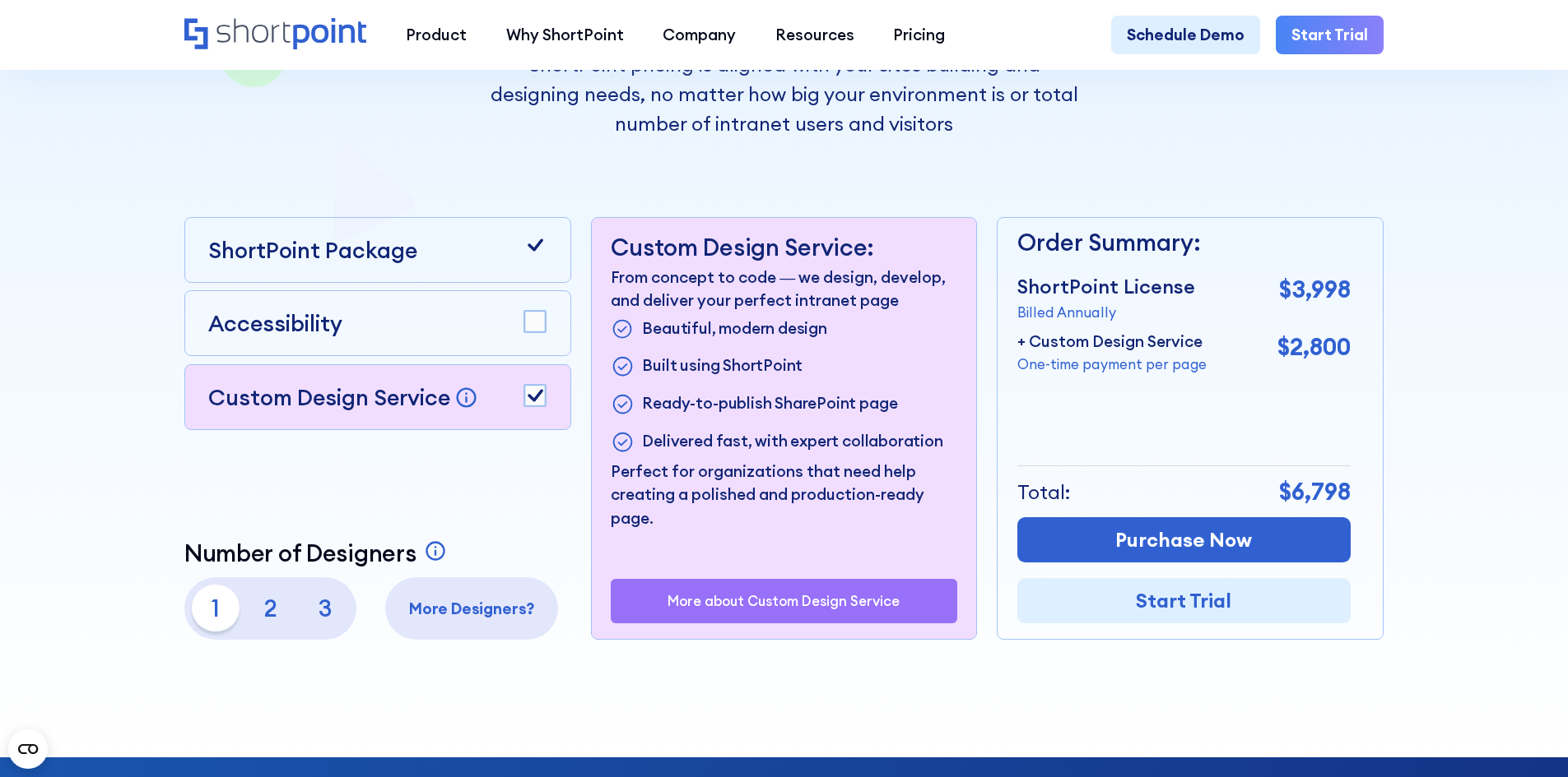
click at [320, 35] on icon "Home" at bounding box center [275, 34] width 182 height 31
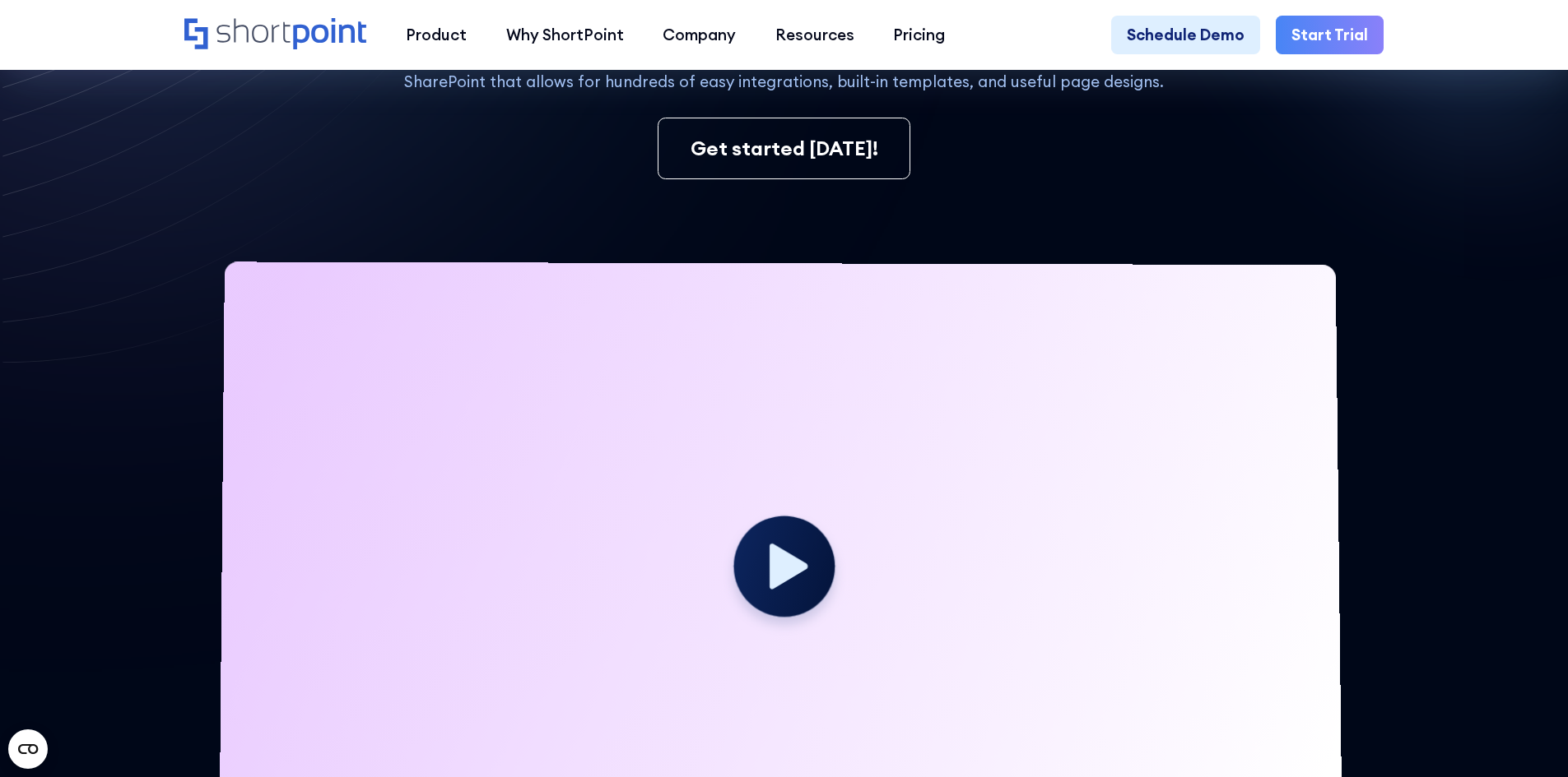
scroll to position [412, 0]
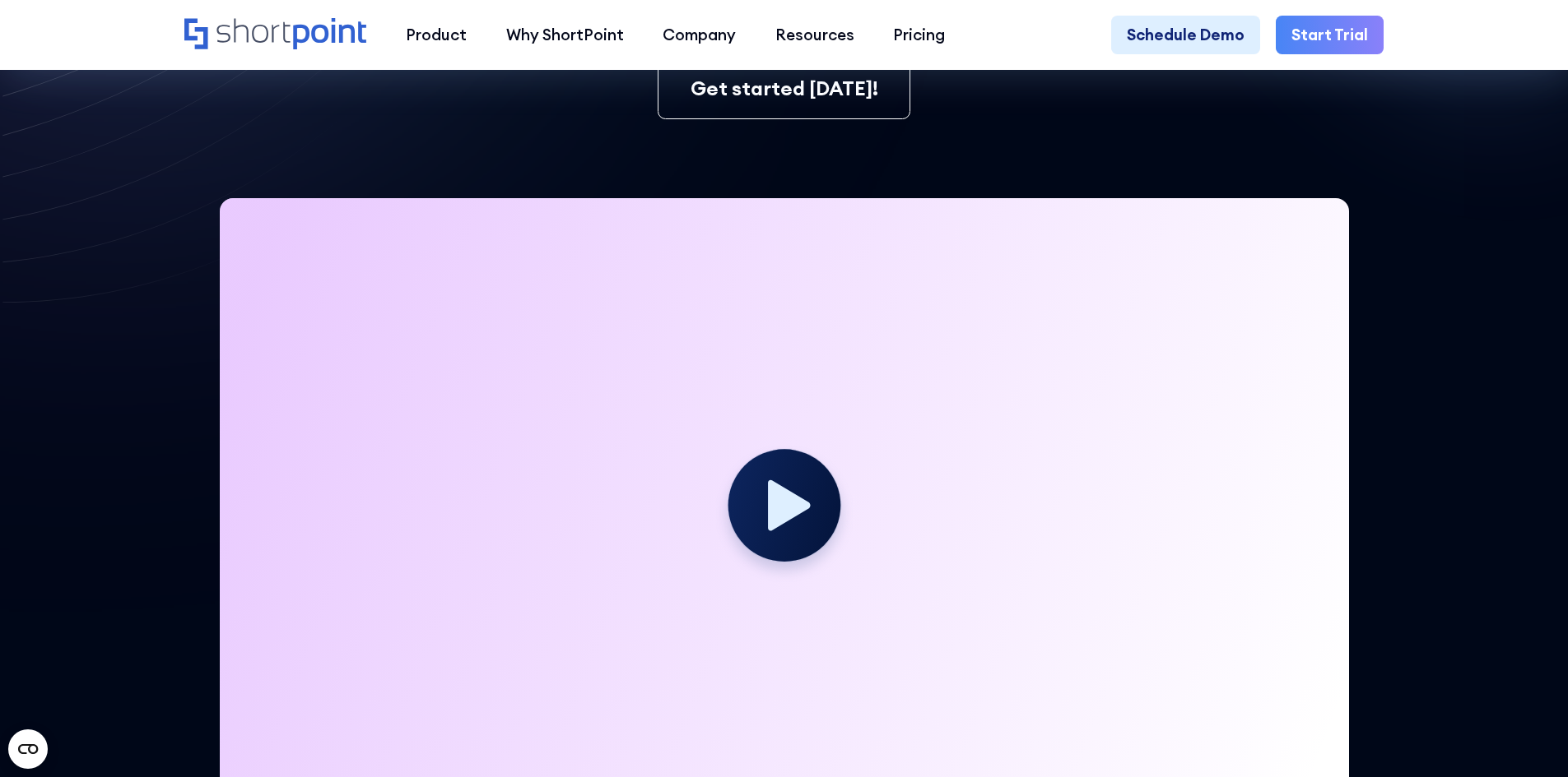
click at [777, 521] on icon at bounding box center [789, 505] width 43 height 51
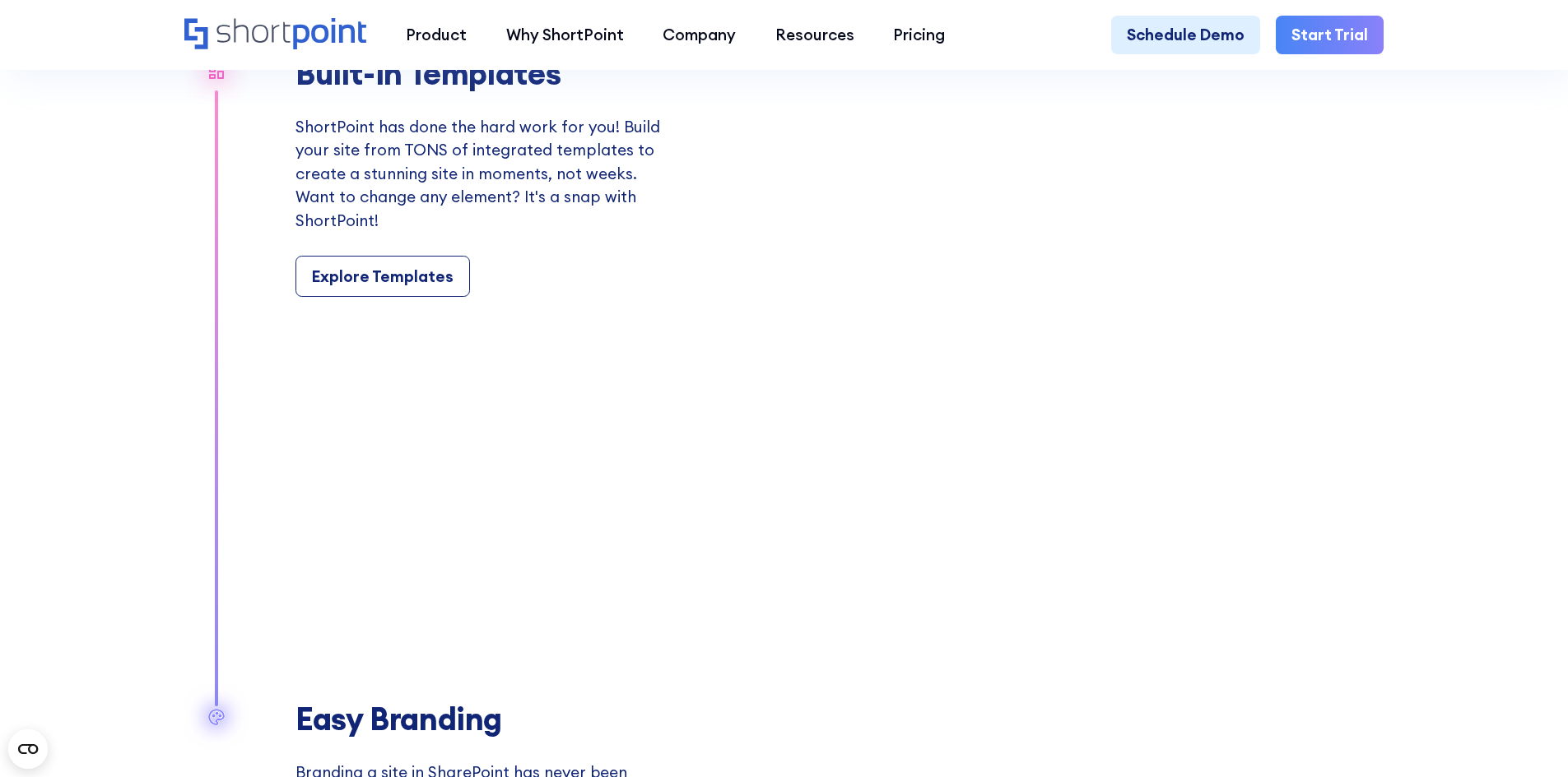
scroll to position [1975, 0]
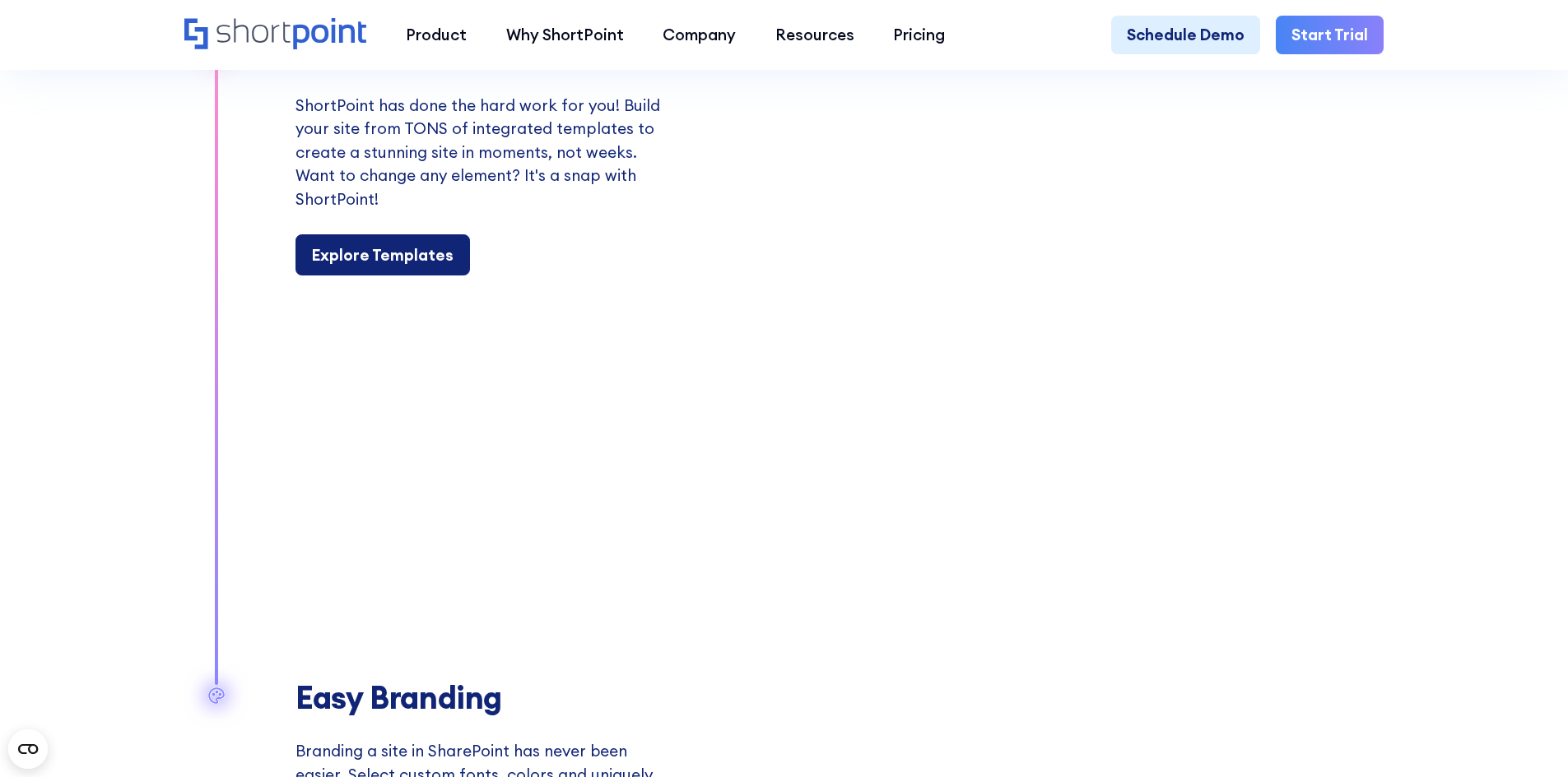
click at [402, 268] on div "Explore Templates" at bounding box center [383, 255] width 142 height 24
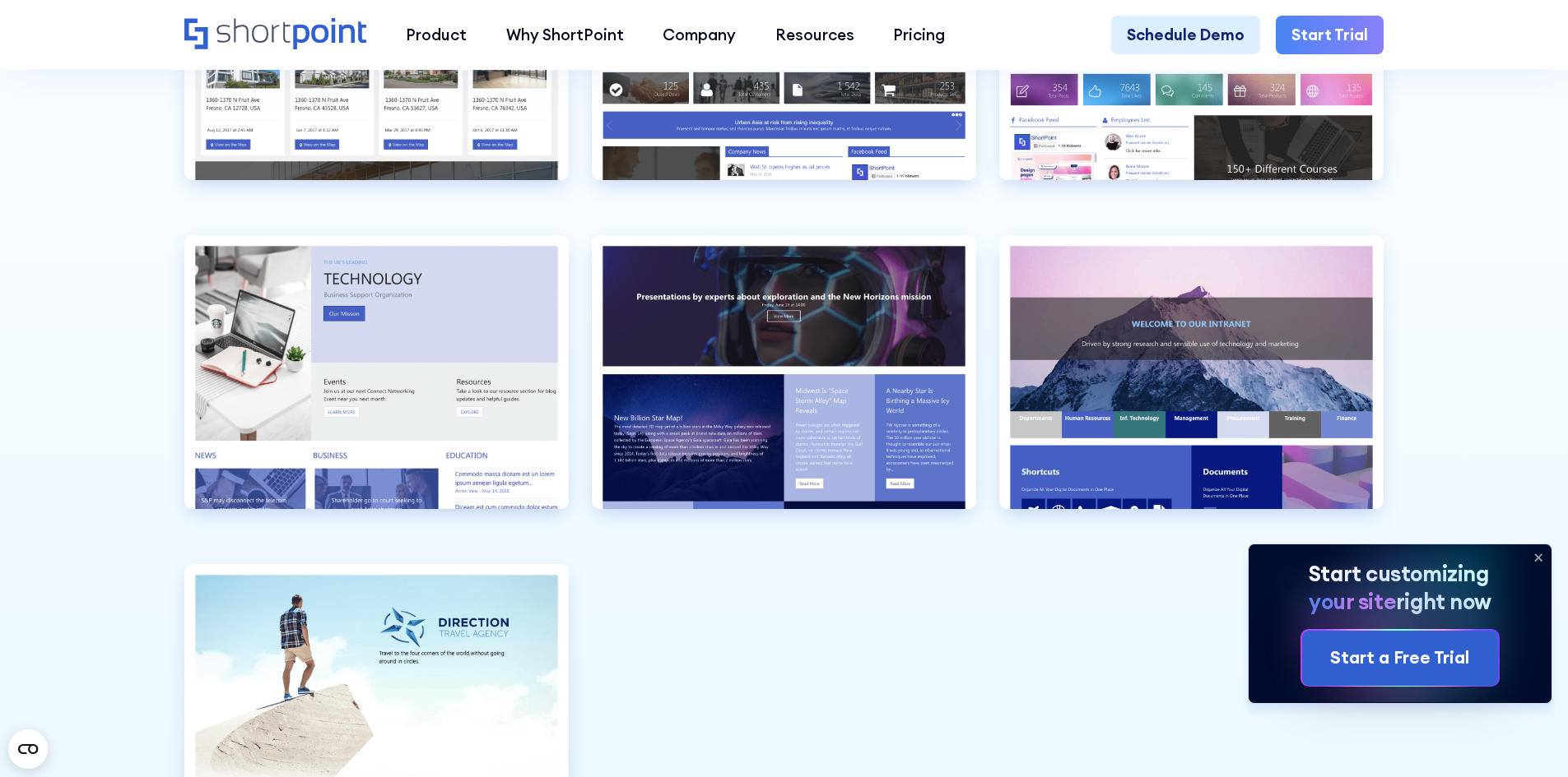
scroll to position [4607, 0]
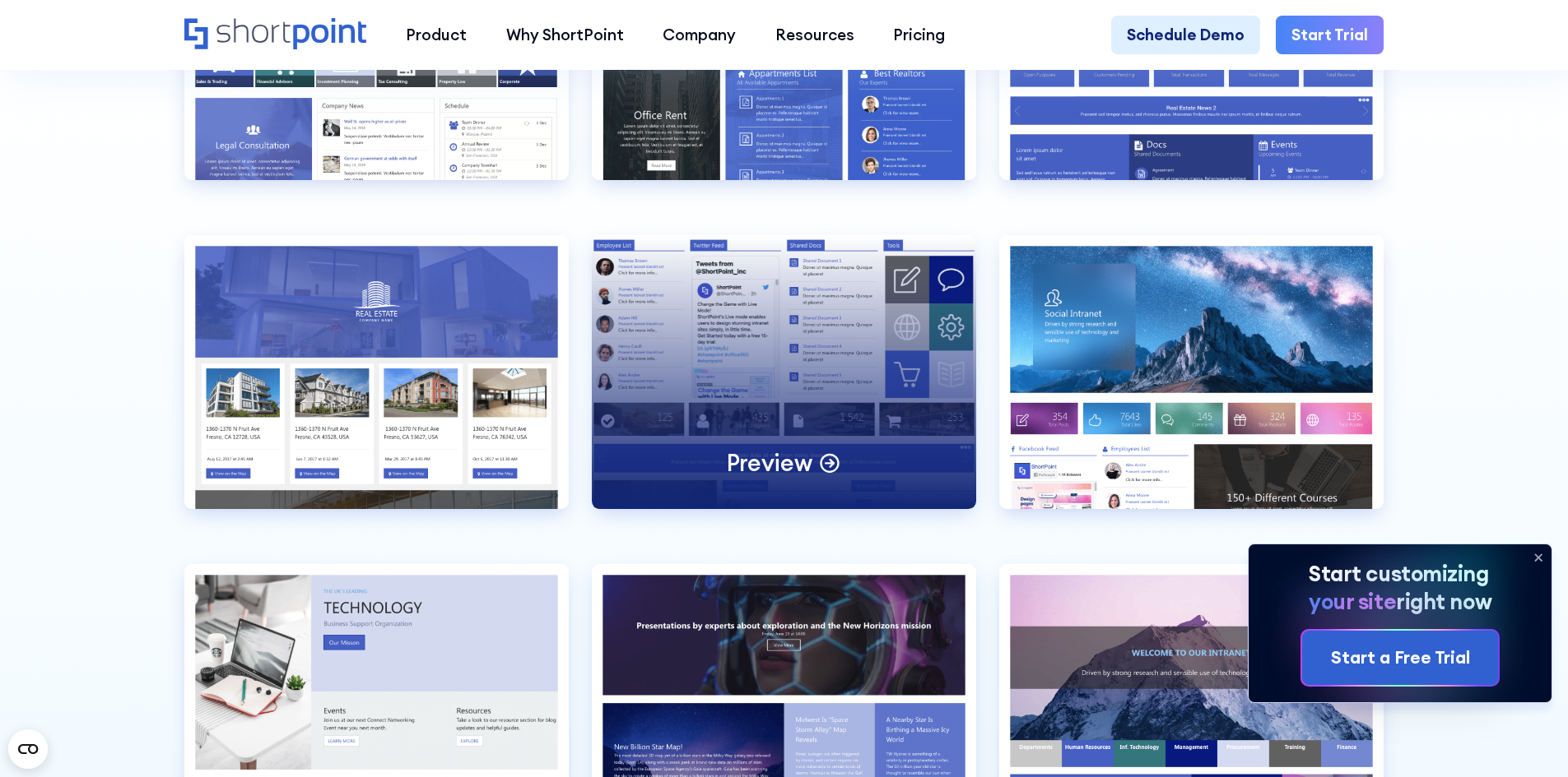
click at [821, 473] on div "Preview" at bounding box center [784, 372] width 385 height 274
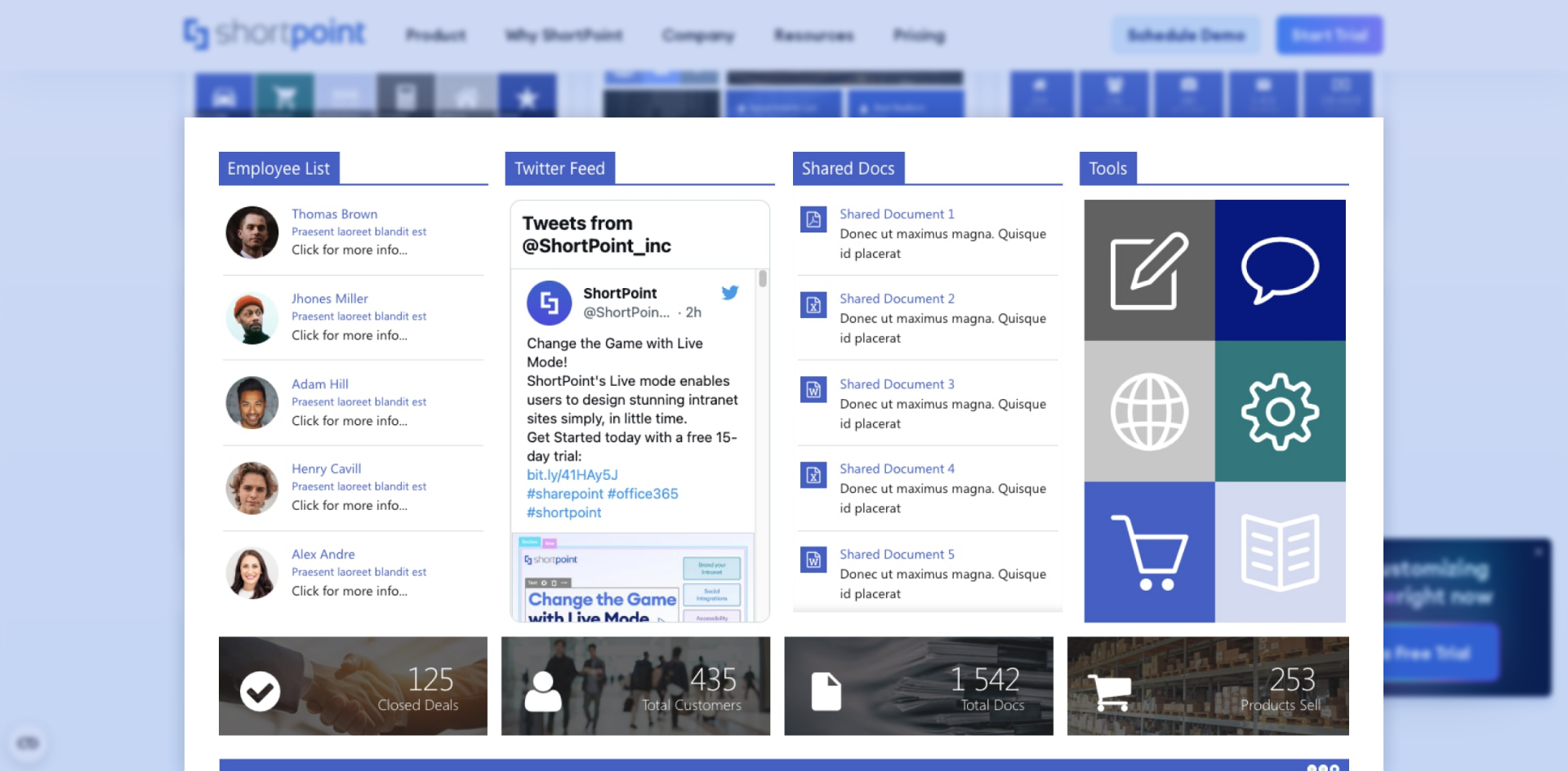
click at [1443, 263] on div at bounding box center [784, 386] width 1568 height 771
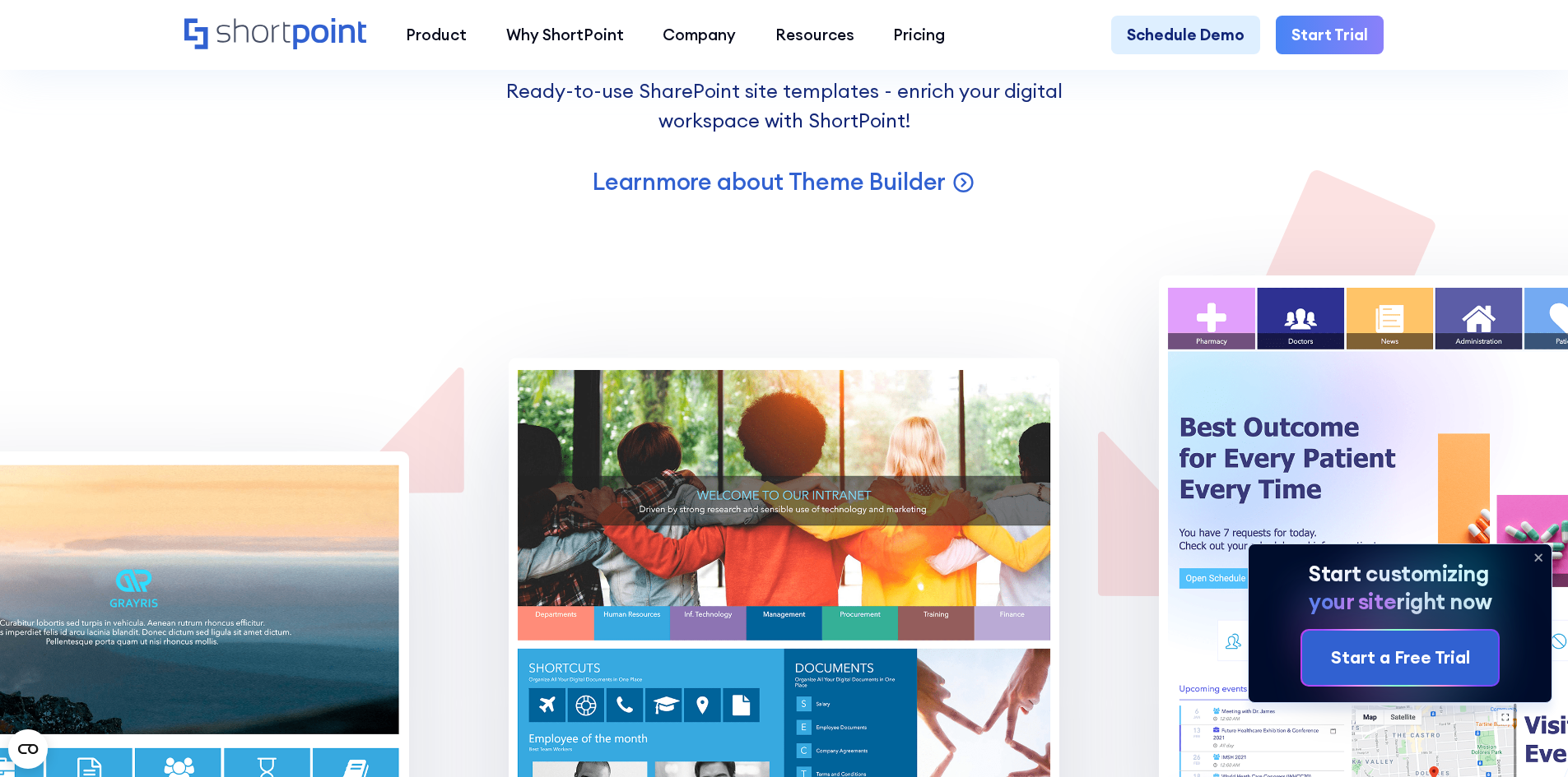
scroll to position [13490, 0]
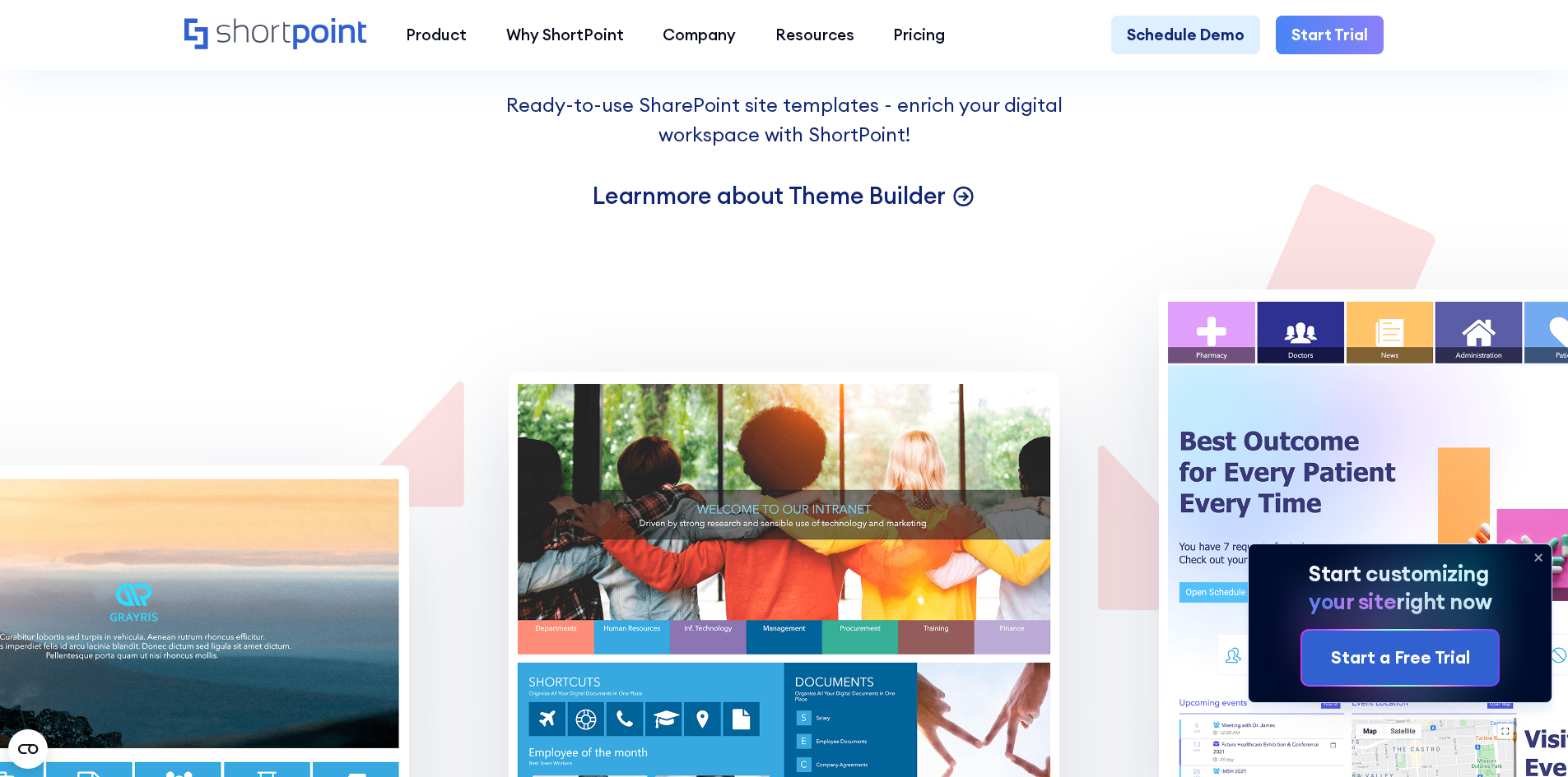
click at [864, 211] on p "Learn more about Theme Builder" at bounding box center [769, 195] width 353 height 30
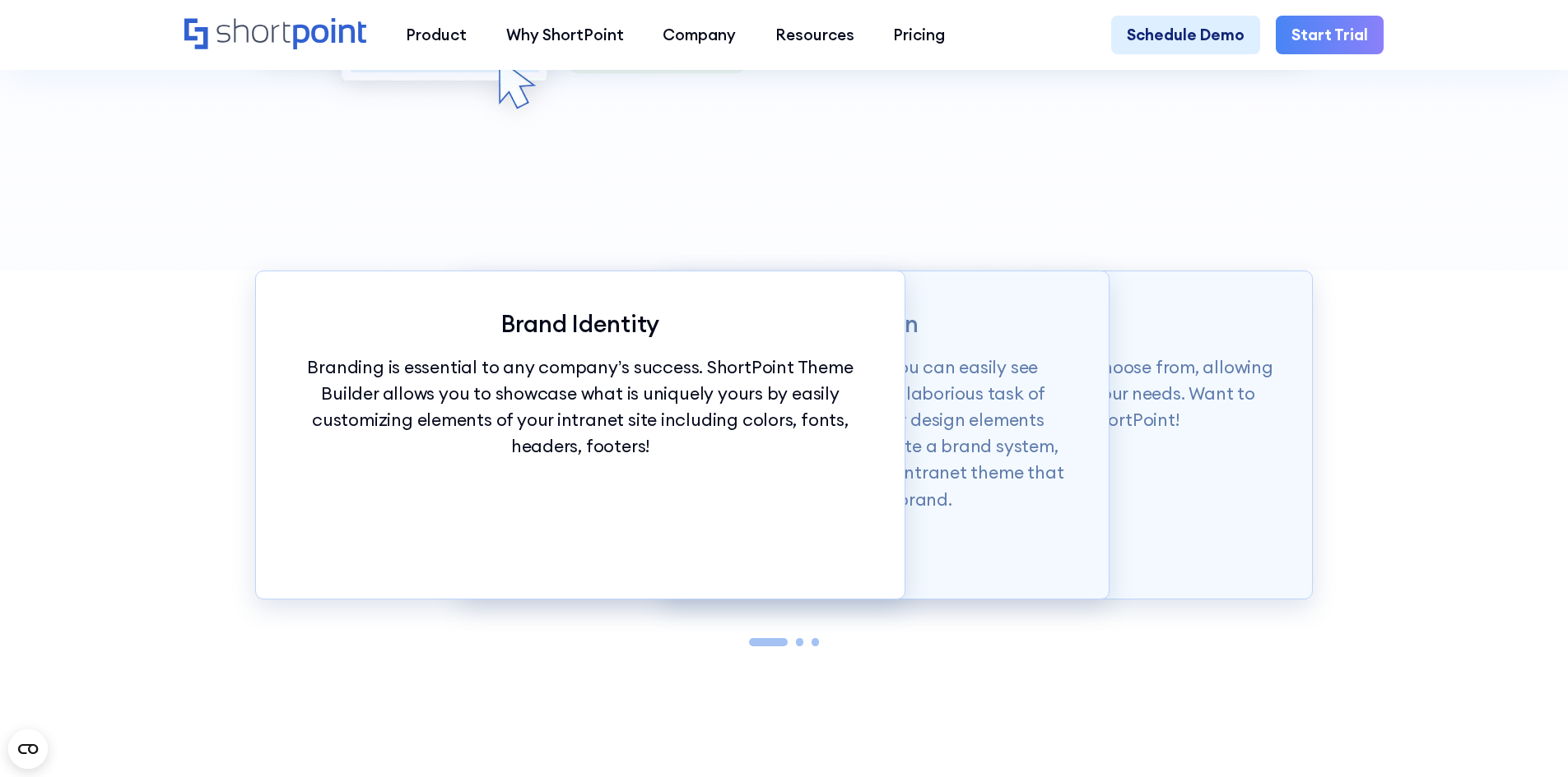
scroll to position [1892, 0]
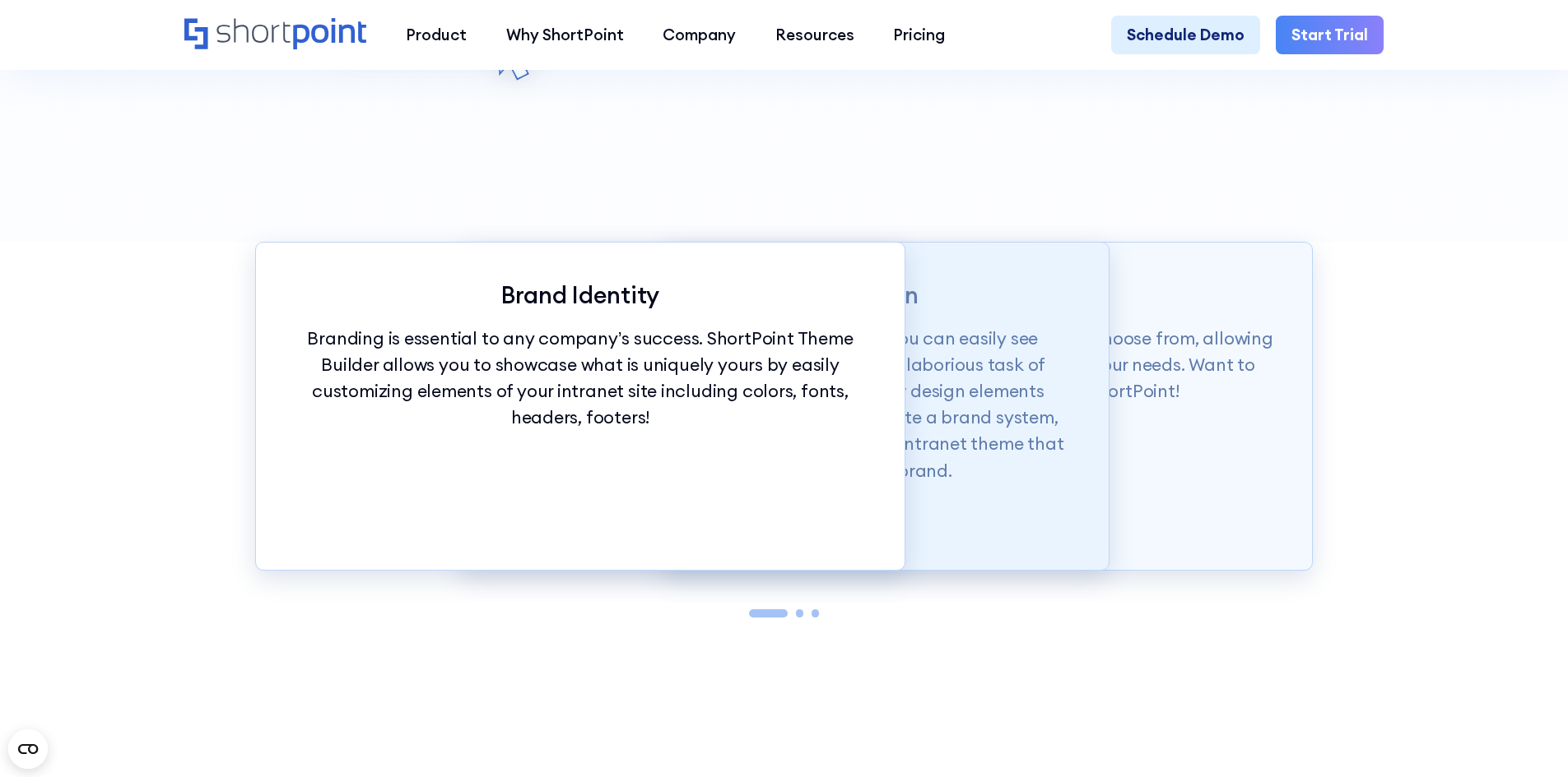
click at [949, 485] on p "With just a click of our customization tools, you can easily see changes in rea…" at bounding box center [785, 405] width 572 height 159
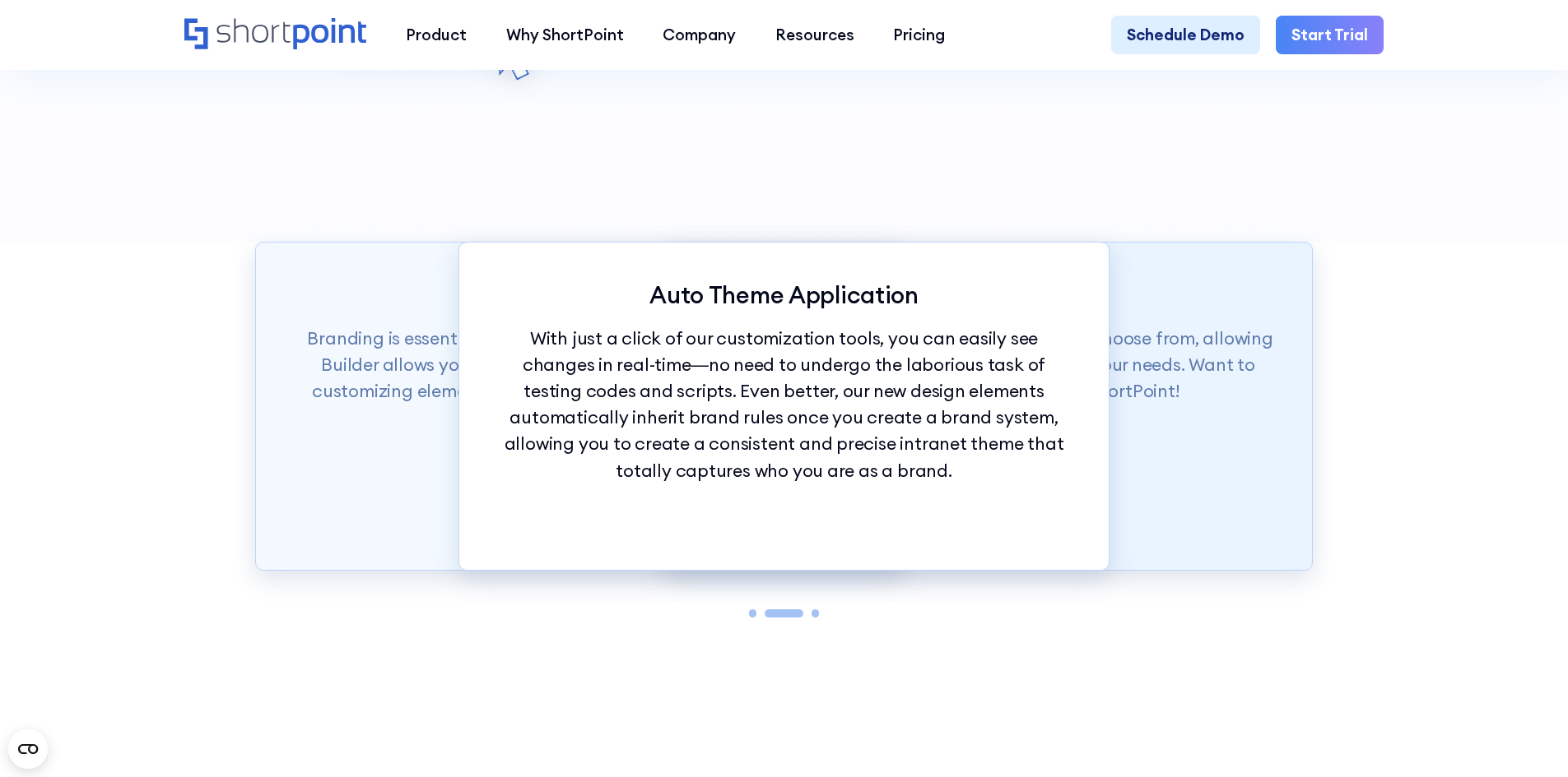
click at [1244, 475] on div "Theme Builder Tools ShortPoint has hundreds of fonts and colors to choose from,…" at bounding box center [988, 407] width 651 height 329
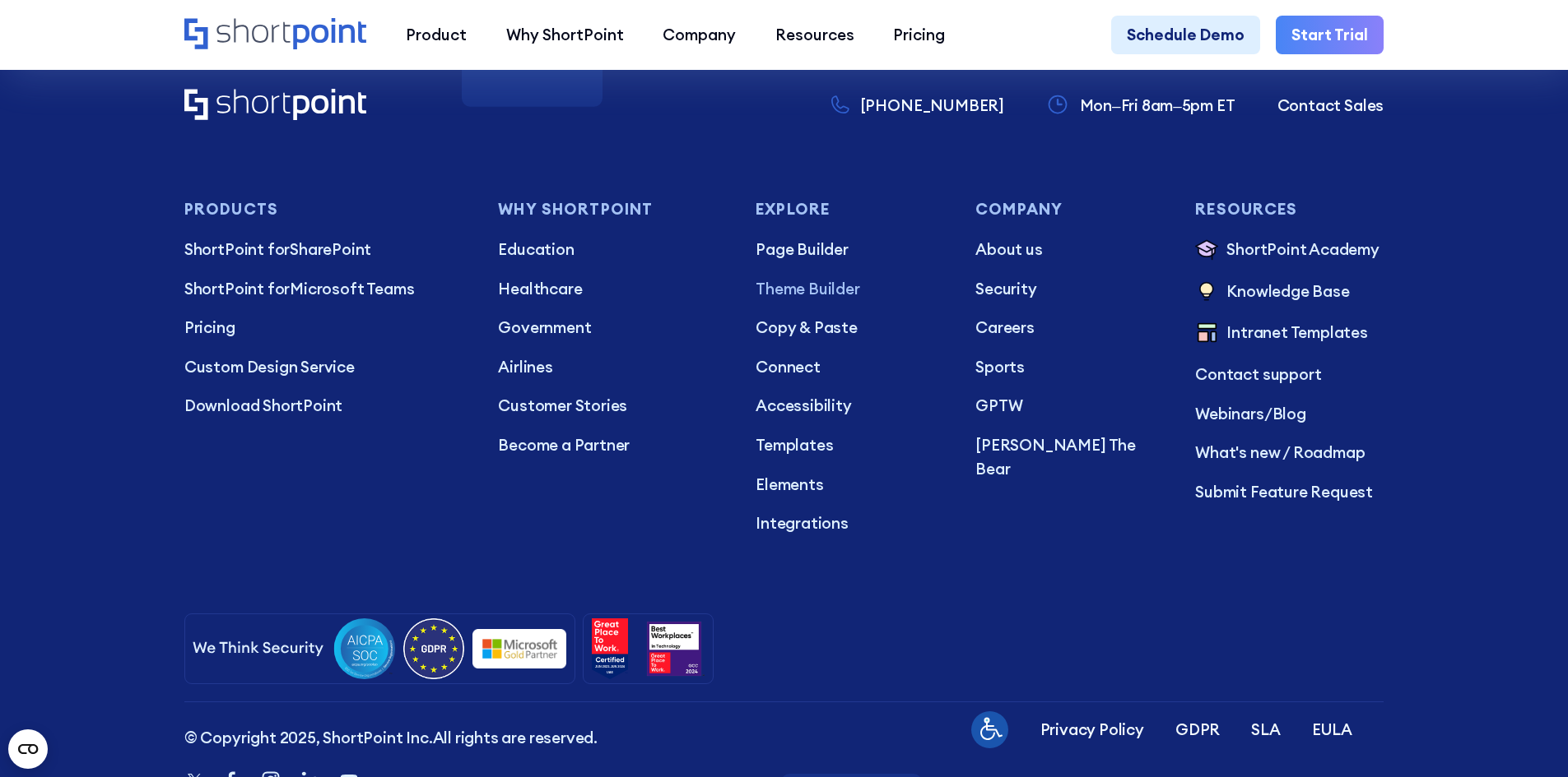
scroll to position [10024, 0]
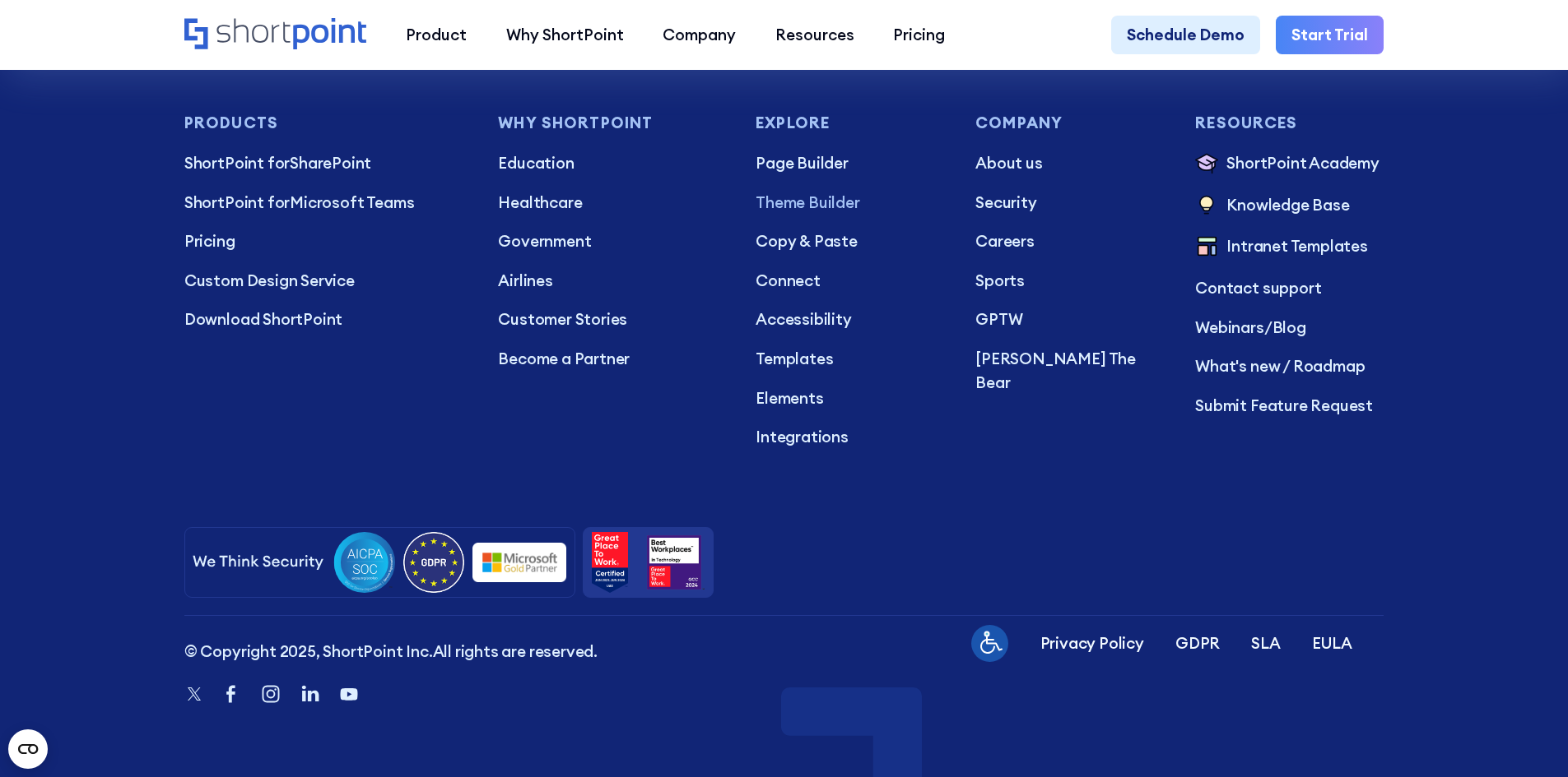
click at [656, 575] on img at bounding box center [674, 563] width 61 height 61
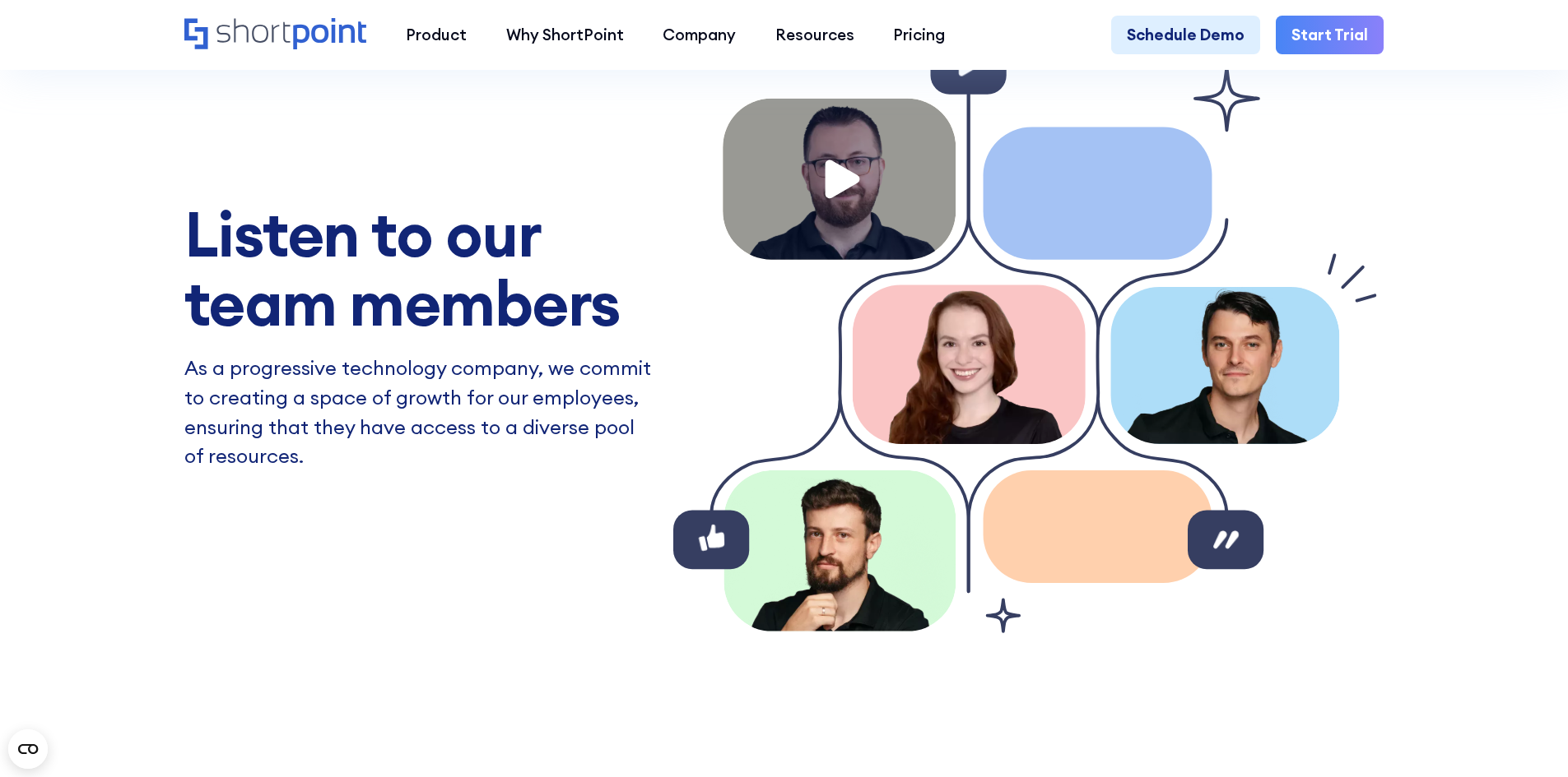
scroll to position [1563, 0]
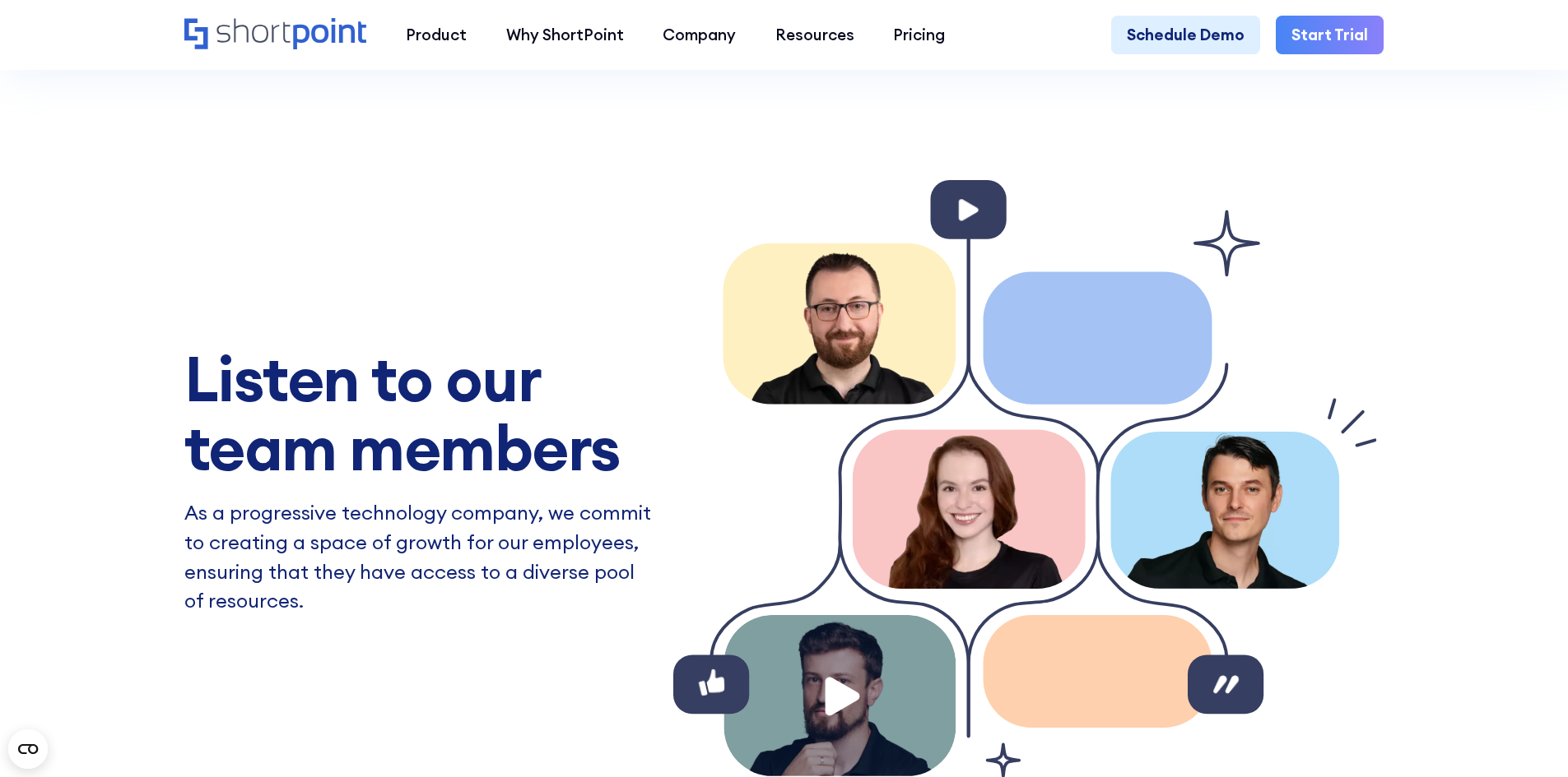
click at [835, 704] on image at bounding box center [842, 696] width 52 height 52
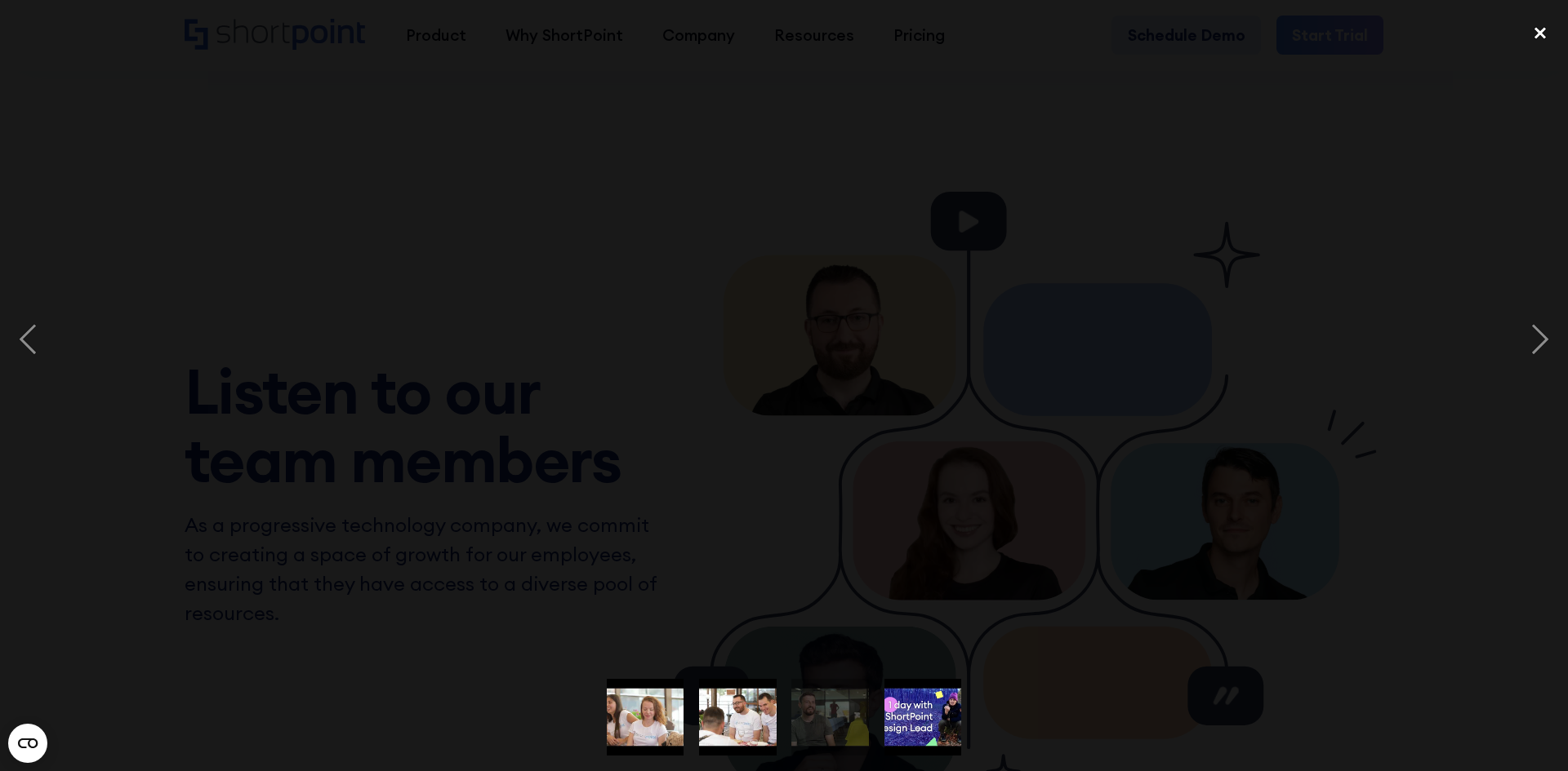
click at [1541, 36] on div "close lightbox" at bounding box center [1540, 33] width 56 height 36
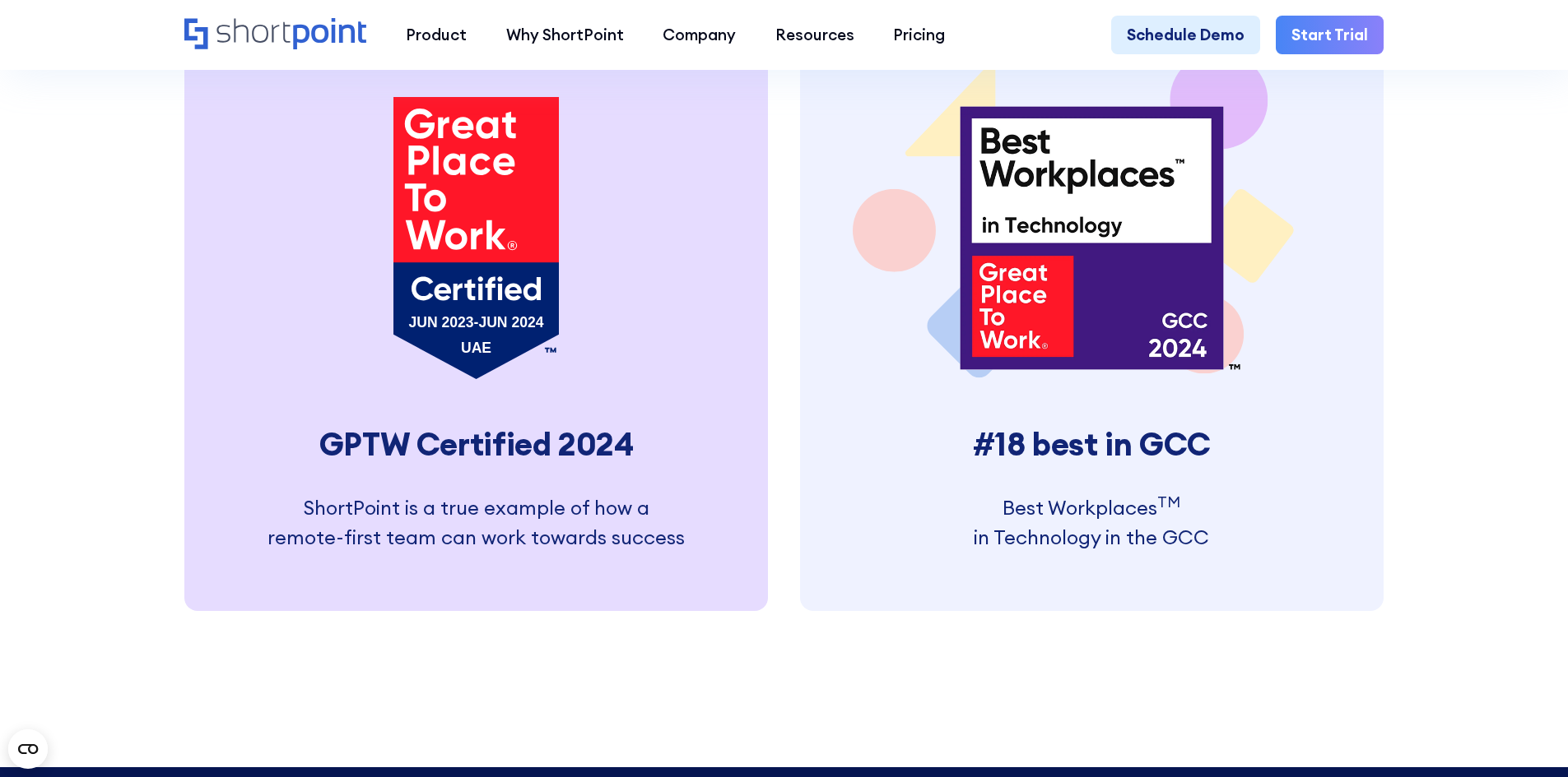
scroll to position [2632, 0]
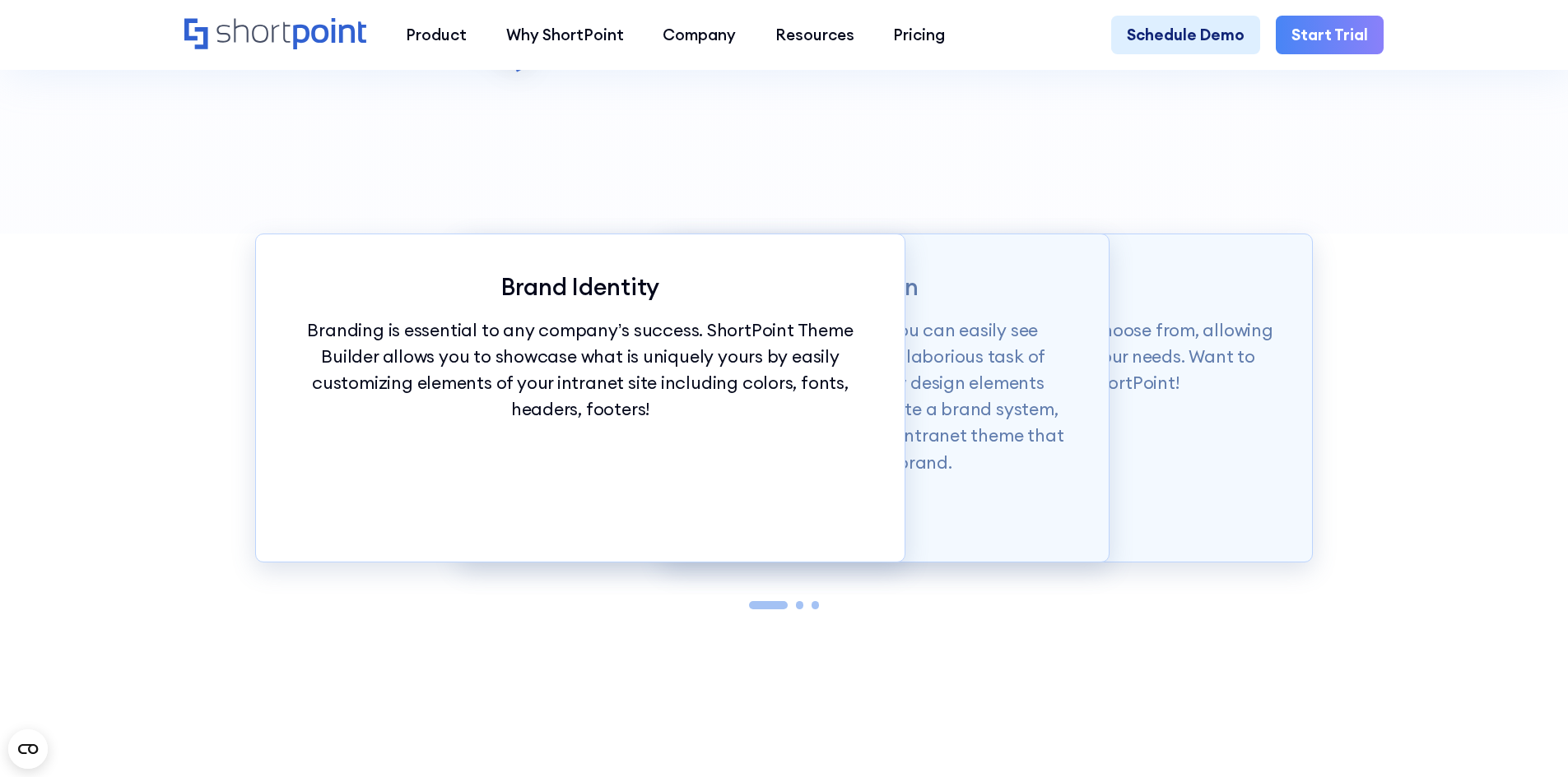
scroll to position [1892, 0]
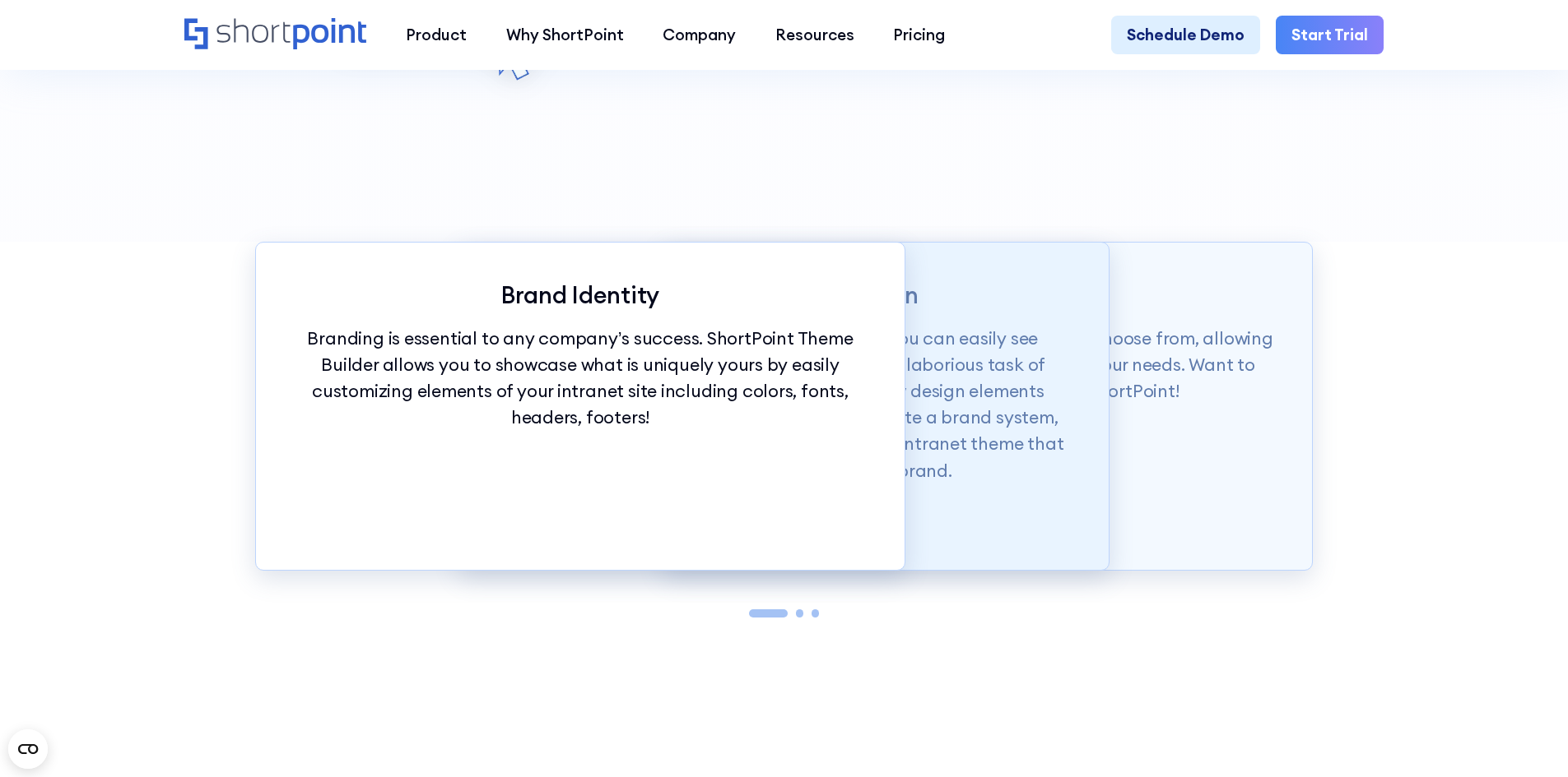
click at [964, 455] on p "With just a click of our customization tools, you can easily see changes in rea…" at bounding box center [785, 405] width 572 height 159
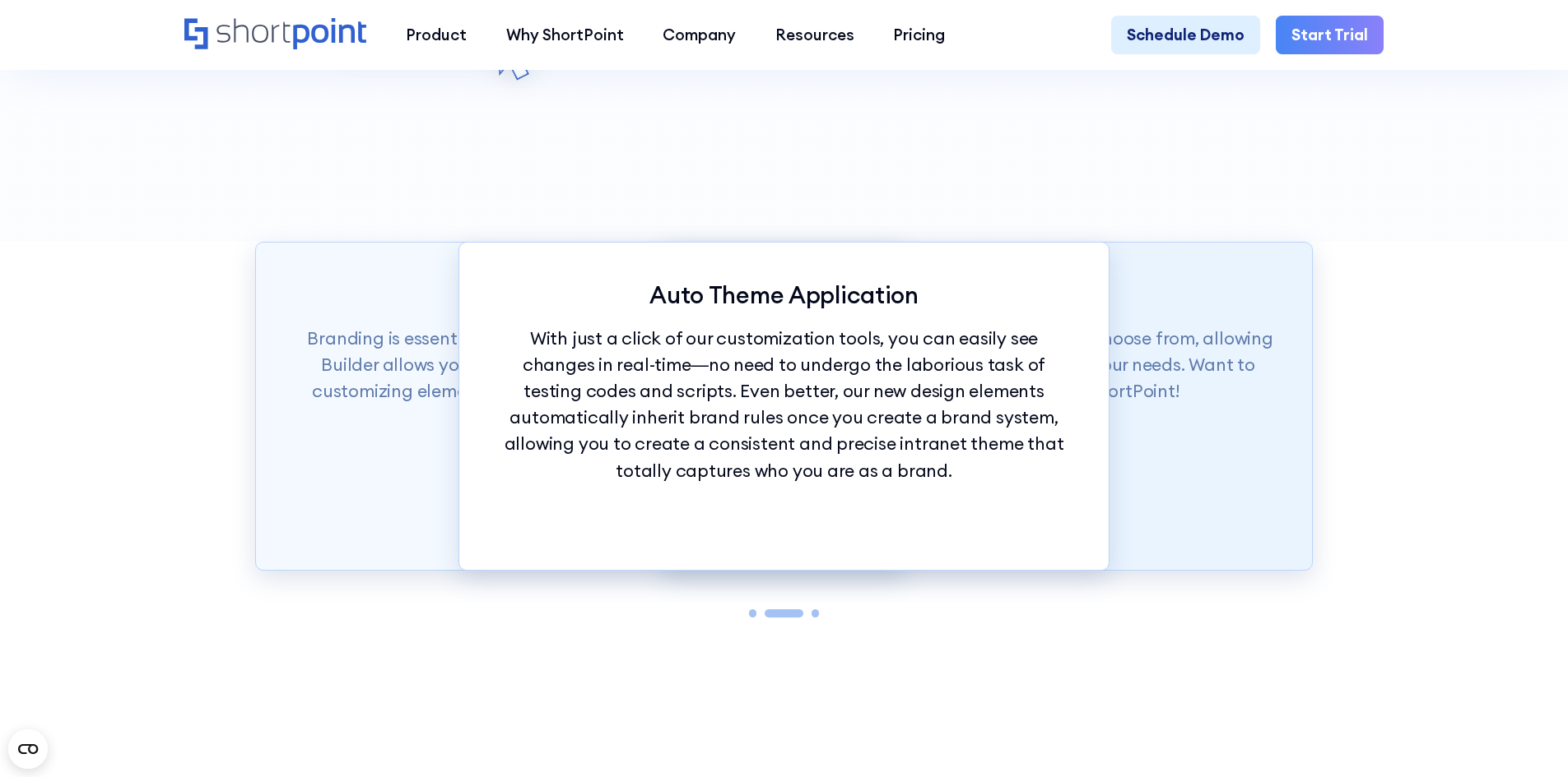
click at [1173, 456] on div "Theme Builder Tools ShortPoint has hundreds of fonts and colors to choose from,…" at bounding box center [988, 407] width 651 height 329
